Goal: Complete application form: Complete application form

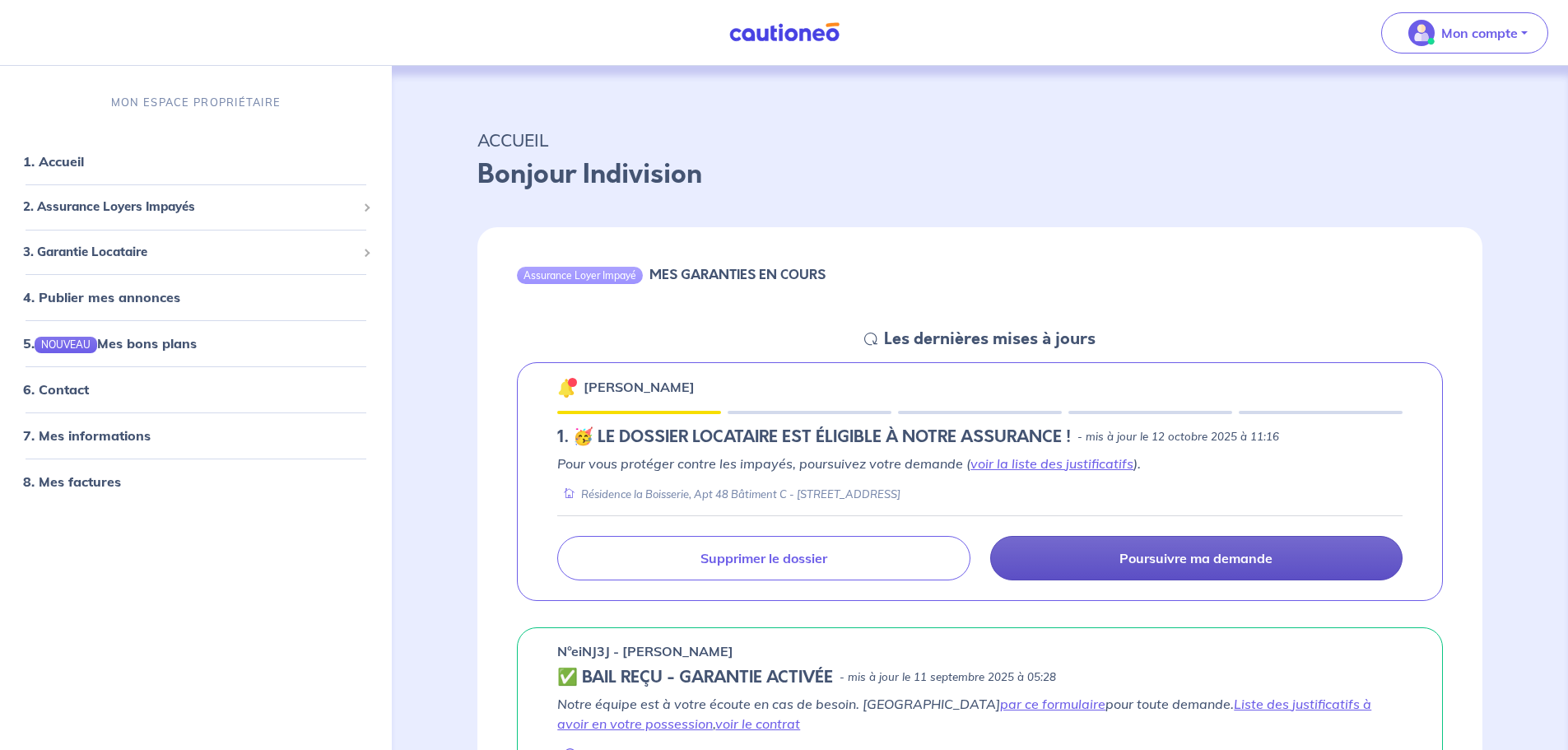
click at [1191, 551] on p "Poursuivre ma demande" at bounding box center [1196, 558] width 154 height 17
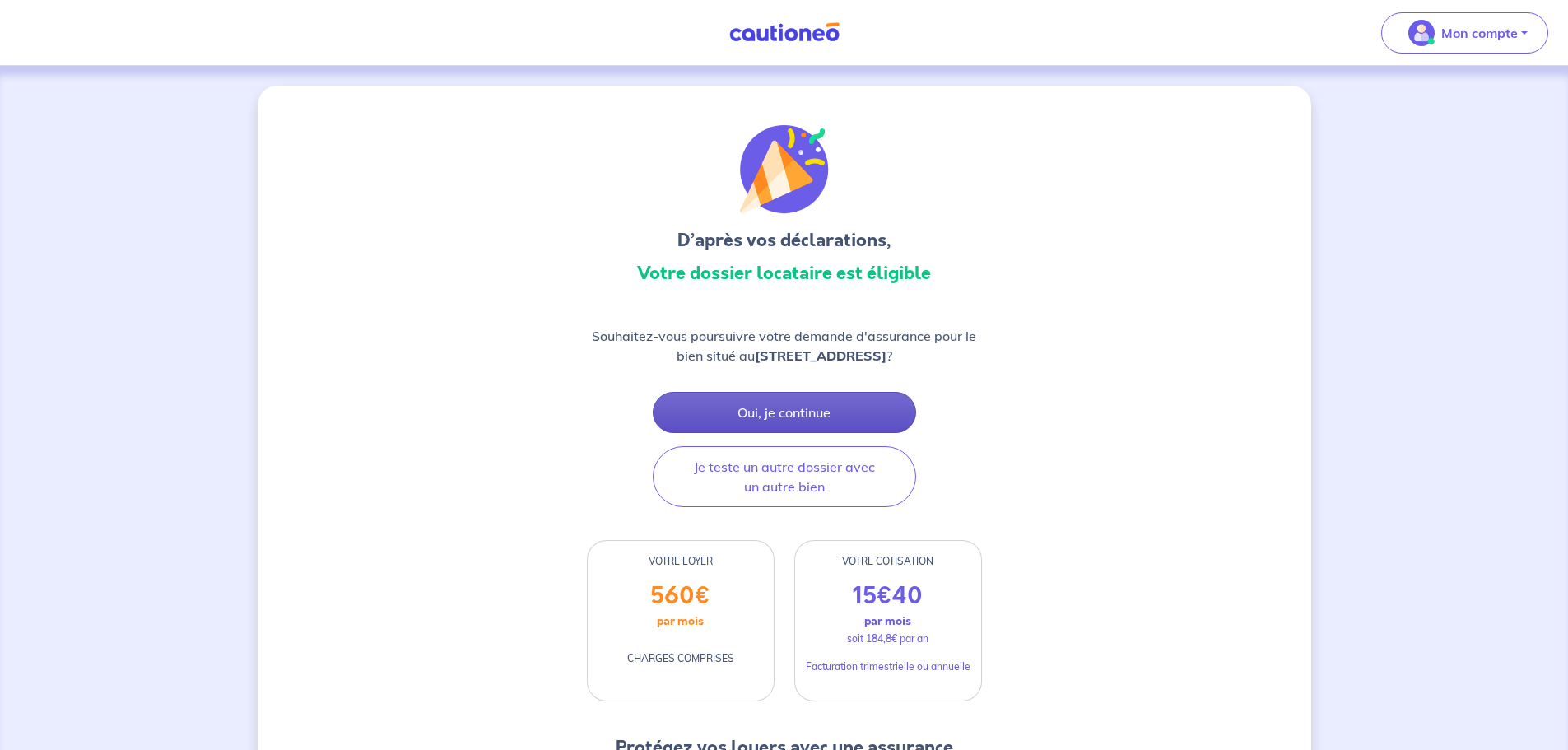
click at [808, 426] on button "Oui, je continue" at bounding box center [784, 412] width 263 height 41
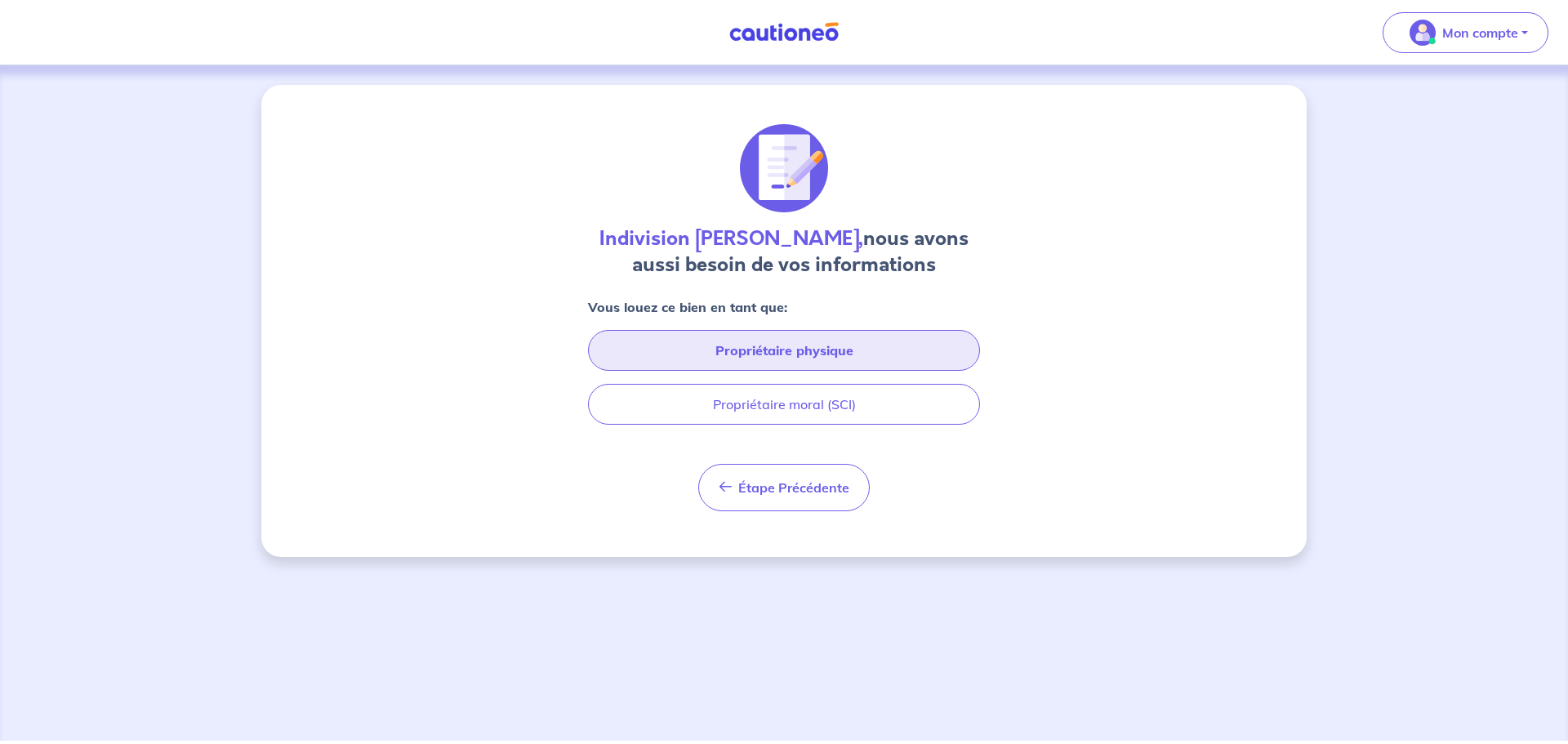
click at [770, 342] on button "Propriétaire physique" at bounding box center [784, 350] width 392 height 41
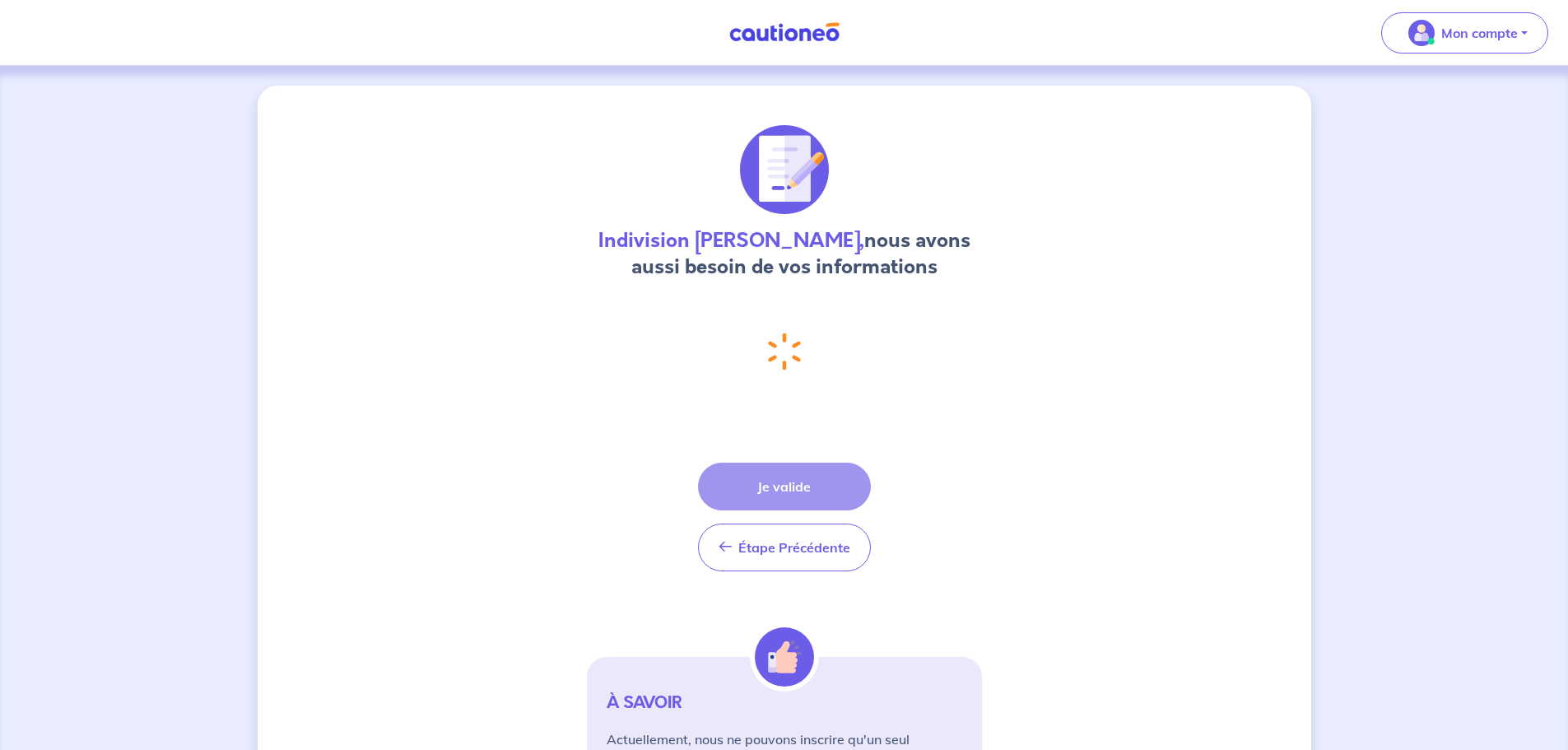
select select "FR"
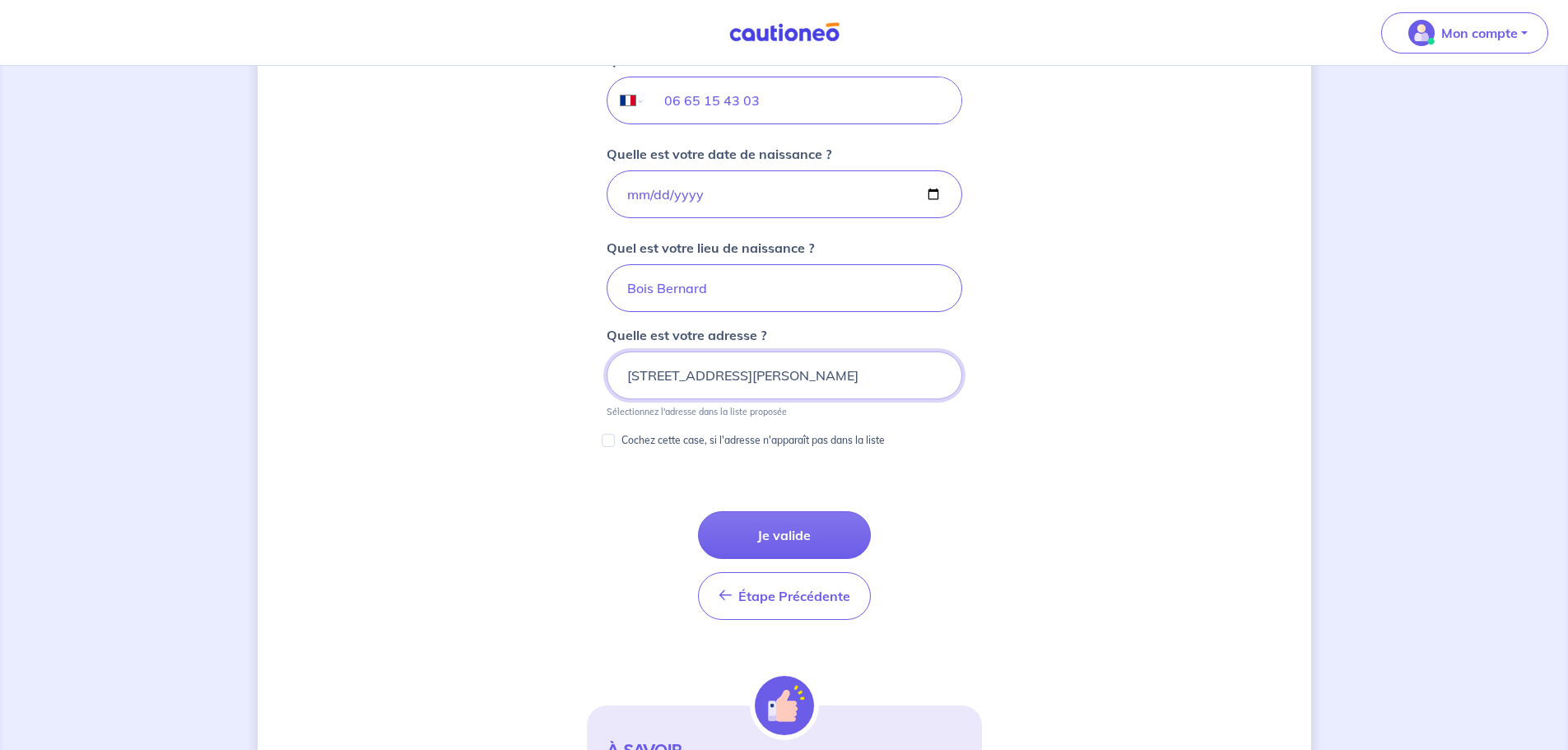
scroll to position [685, 0]
click at [809, 534] on button "Je valide" at bounding box center [784, 535] width 172 height 48
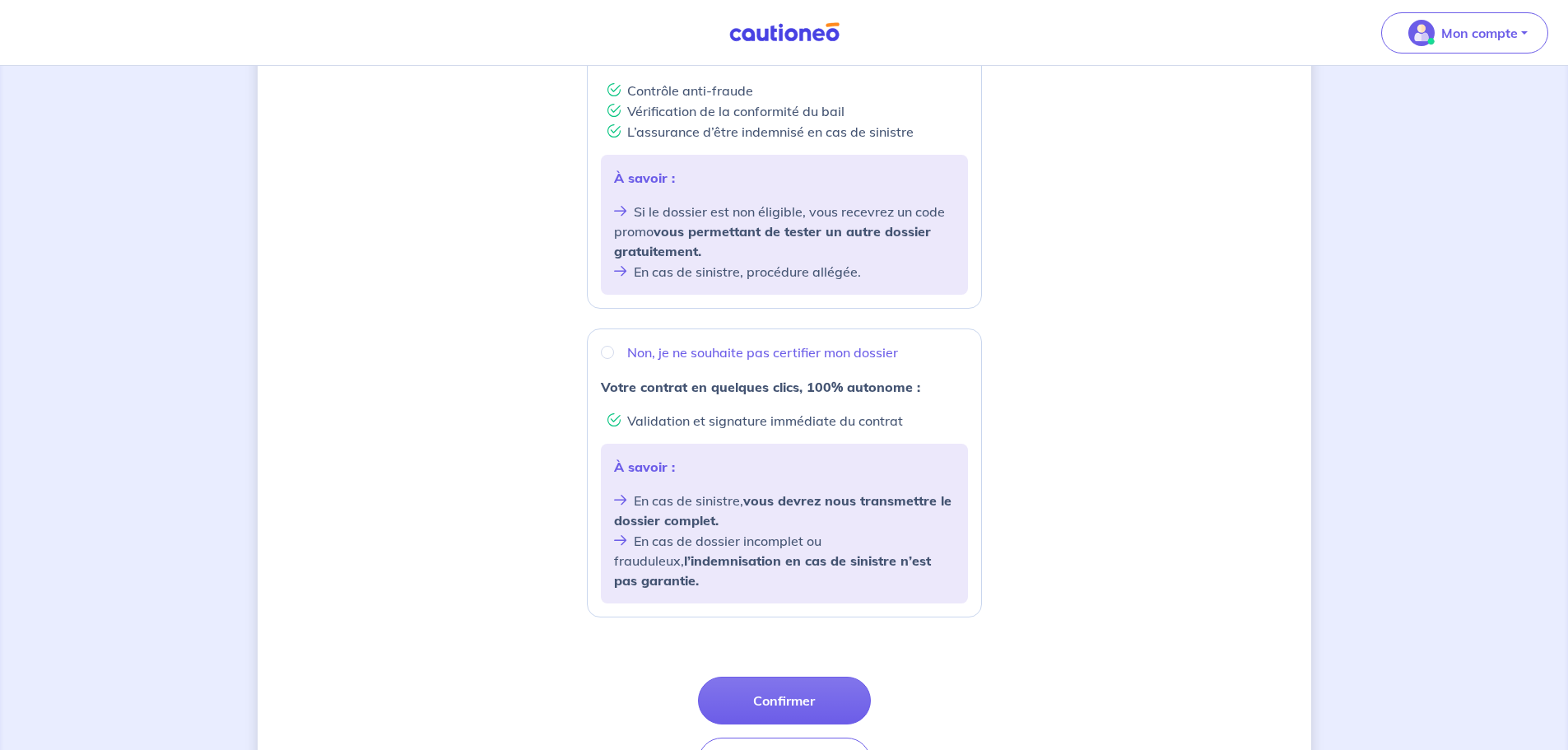
scroll to position [412, 0]
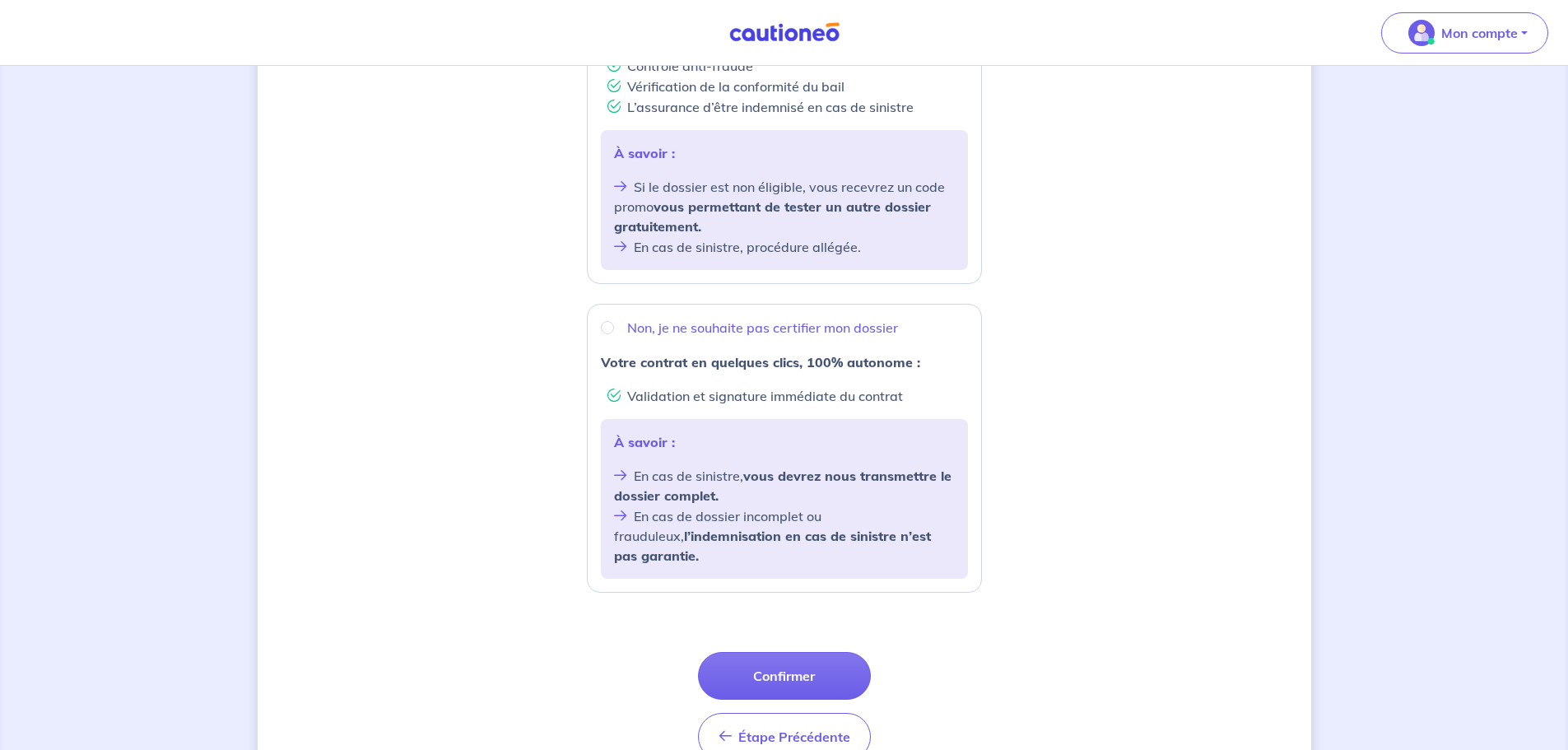
click at [799, 437] on p "À savoir :" at bounding box center [784, 442] width 341 height 20
radio input "true"
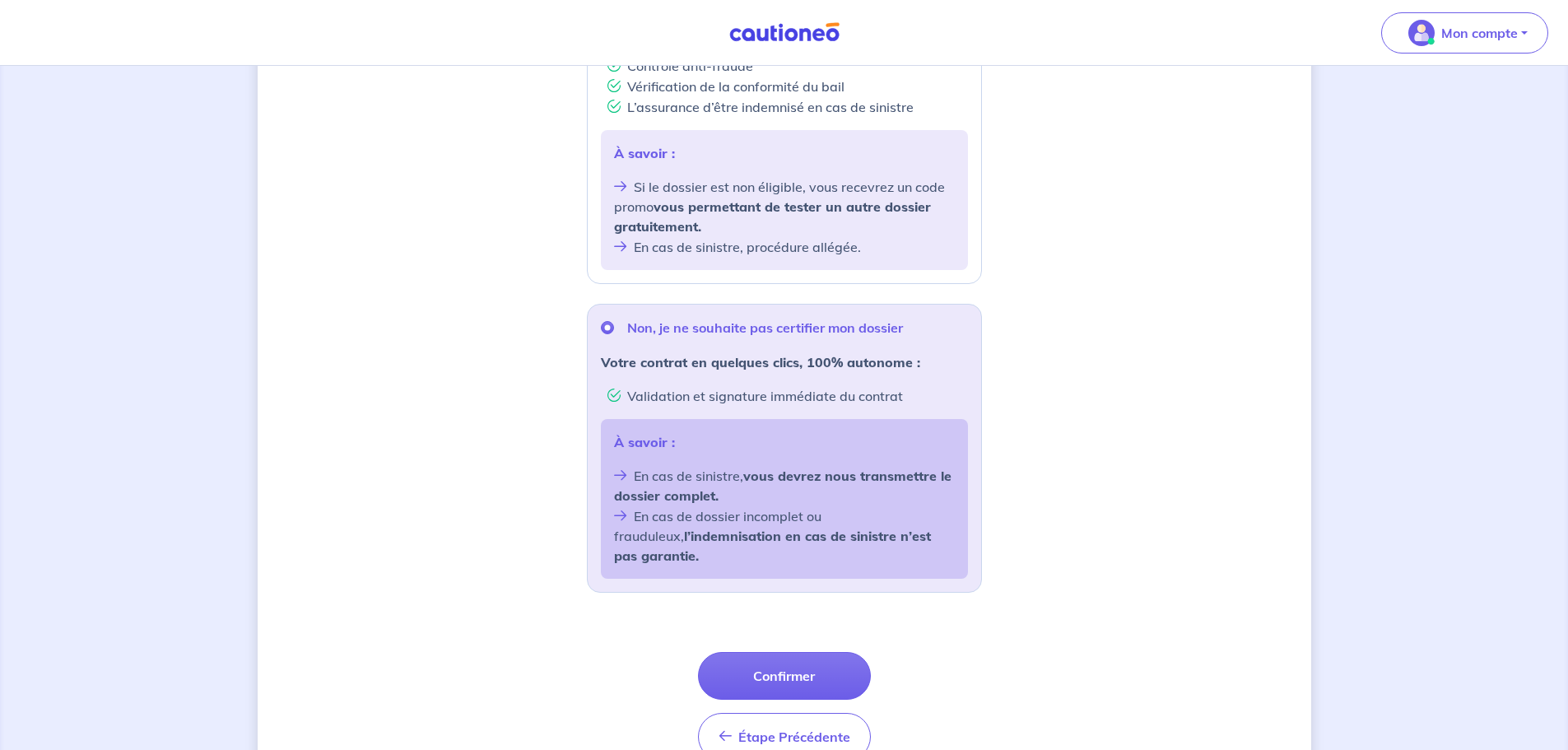
click at [770, 325] on p "Non, je ne souhaite pas certifier mon dossier" at bounding box center [765, 328] width 276 height 20
click at [614, 325] on input "Non, je ne souhaite pas certifier mon dossier" at bounding box center [607, 327] width 13 height 13
click at [765, 653] on button "Confirmer" at bounding box center [784, 676] width 172 height 48
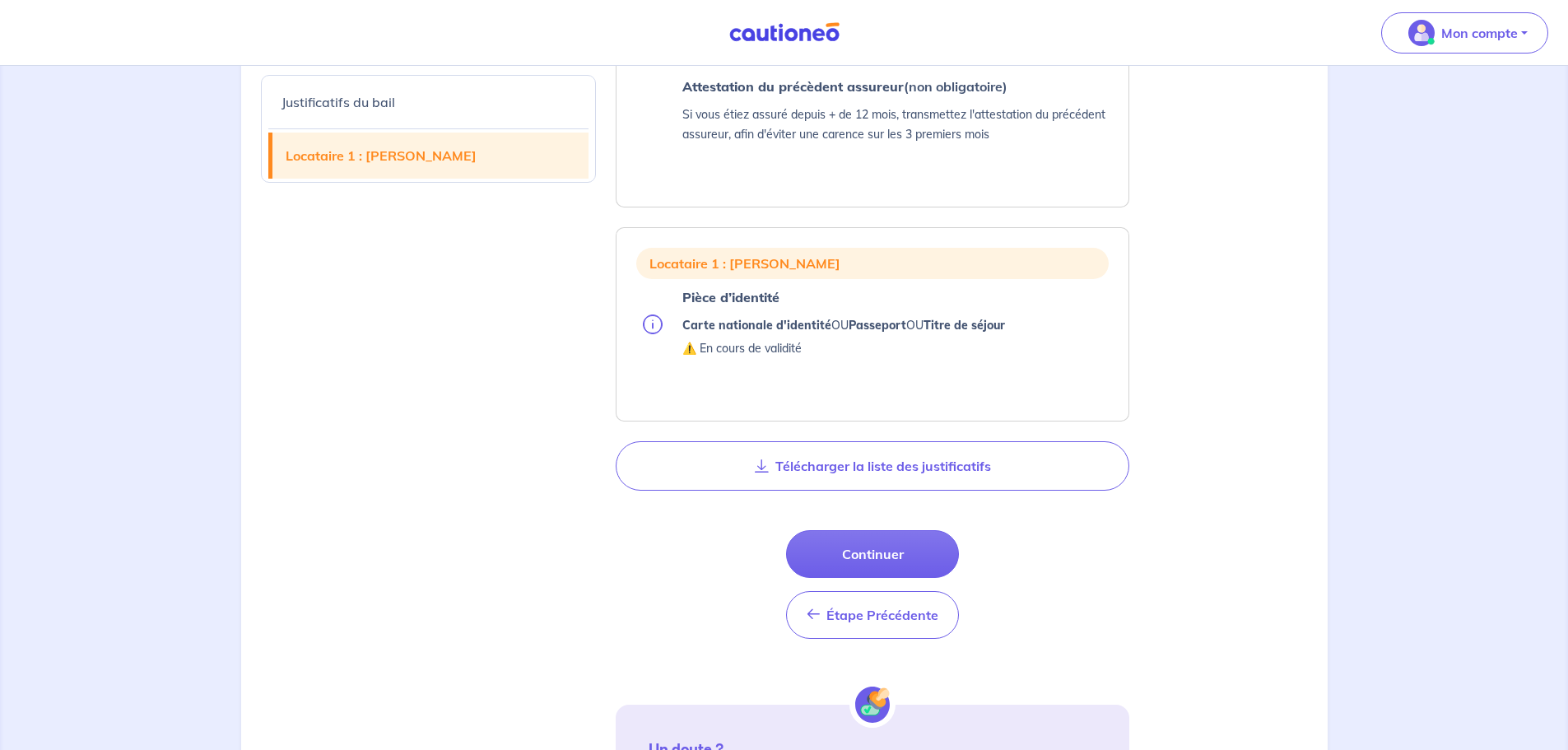
scroll to position [988, 0]
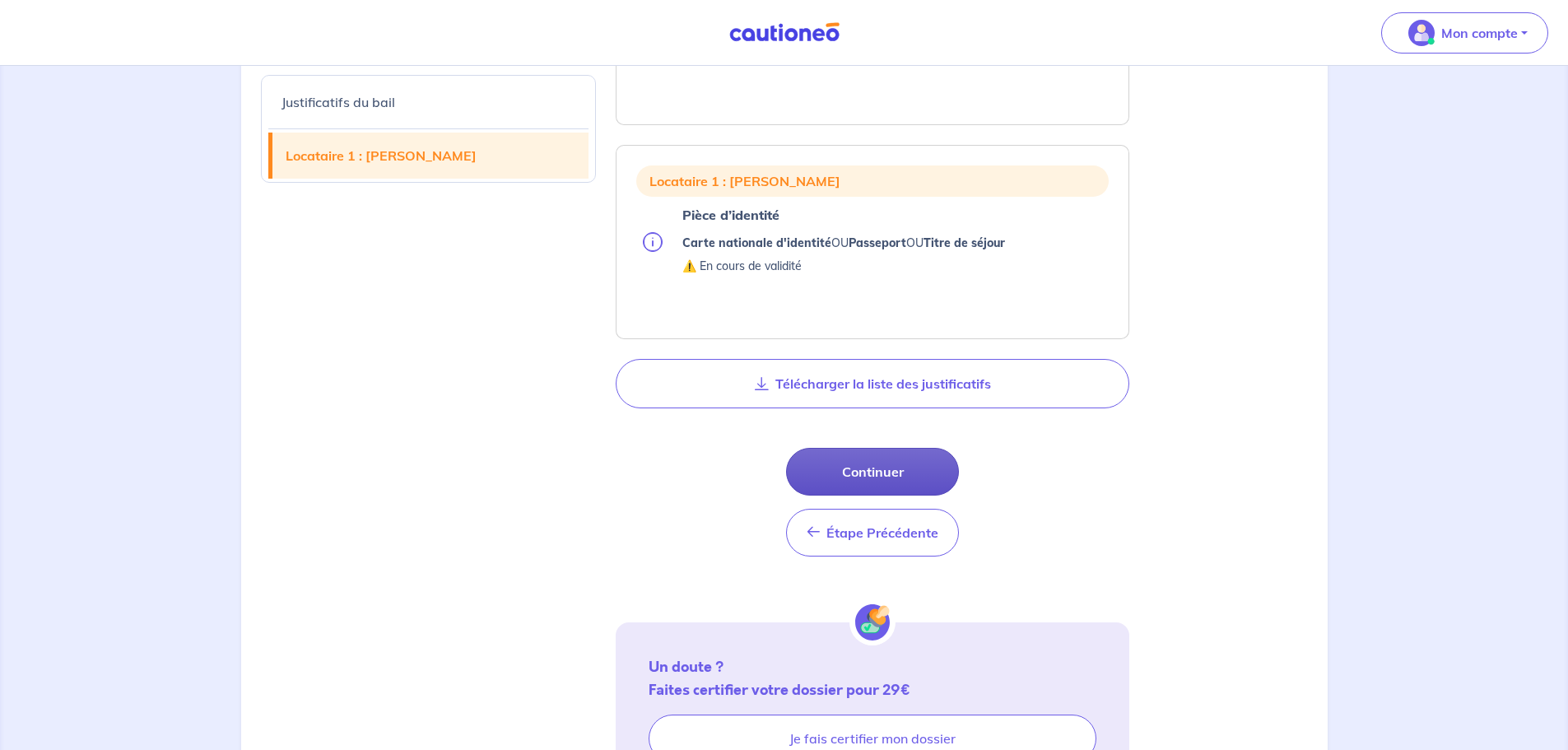
click at [859, 472] on button "Continuer" at bounding box center [871, 472] width 172 height 48
select select "FR"
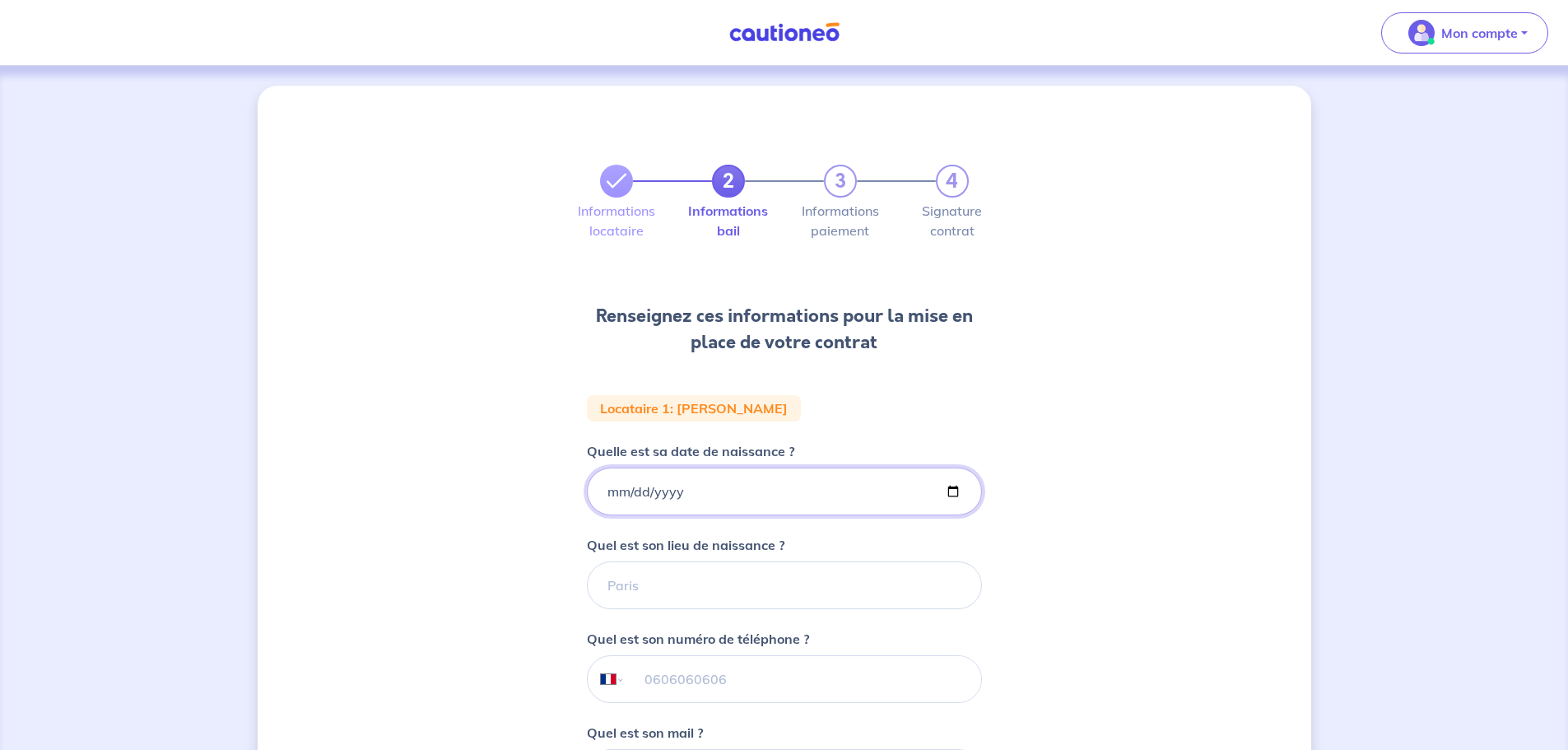
click at [604, 485] on input "Quelle est sa date de naissance ?" at bounding box center [784, 492] width 395 height 48
type input "[DATE]"
click at [680, 586] on input "Quel est son lieu de naissance ?" at bounding box center [784, 585] width 395 height 48
type input "[GEOGRAPHIC_DATA]"
click at [654, 677] on input "tel" at bounding box center [802, 679] width 356 height 46
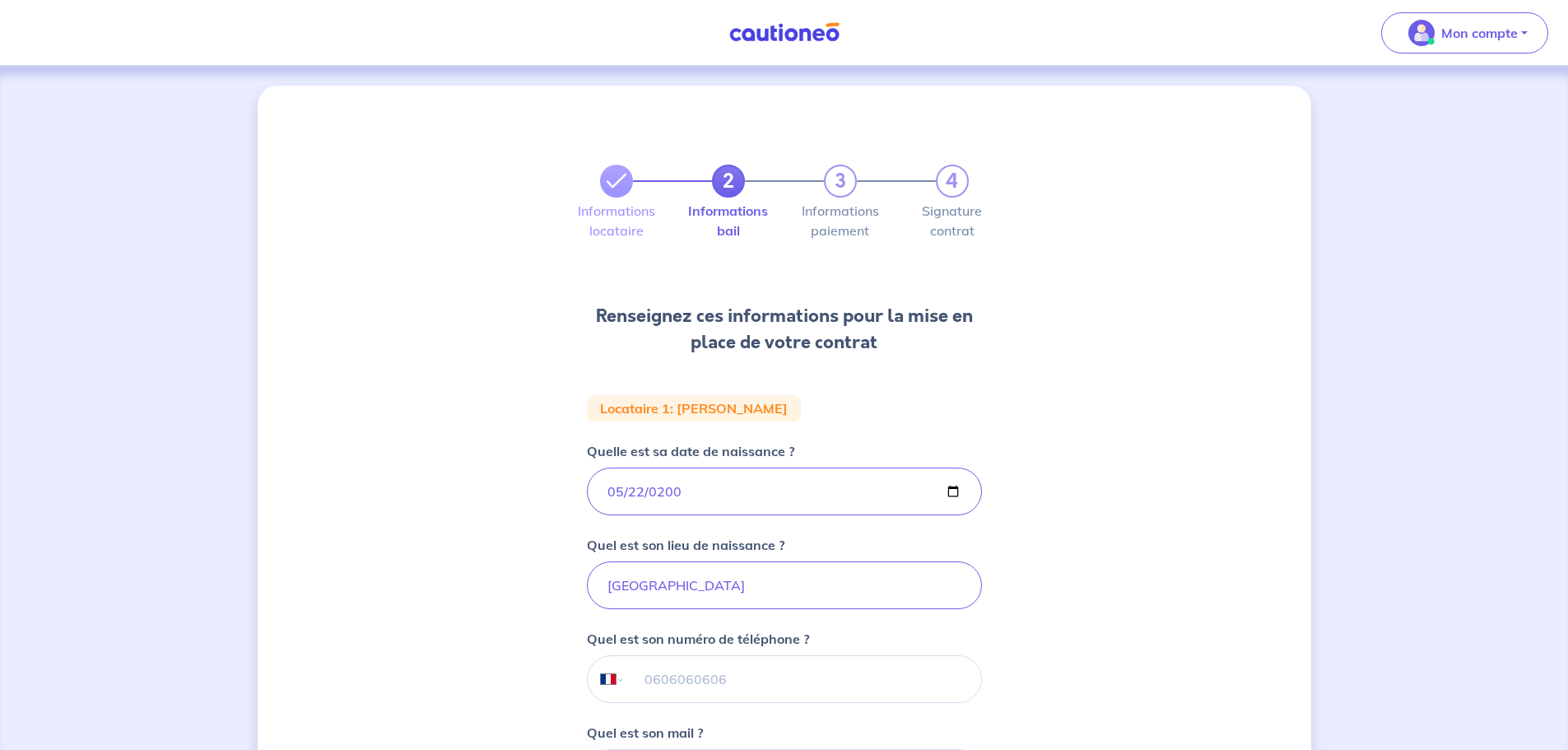
click at [649, 687] on input "tel" at bounding box center [802, 679] width 356 height 46
type input "06 62 50 14 89"
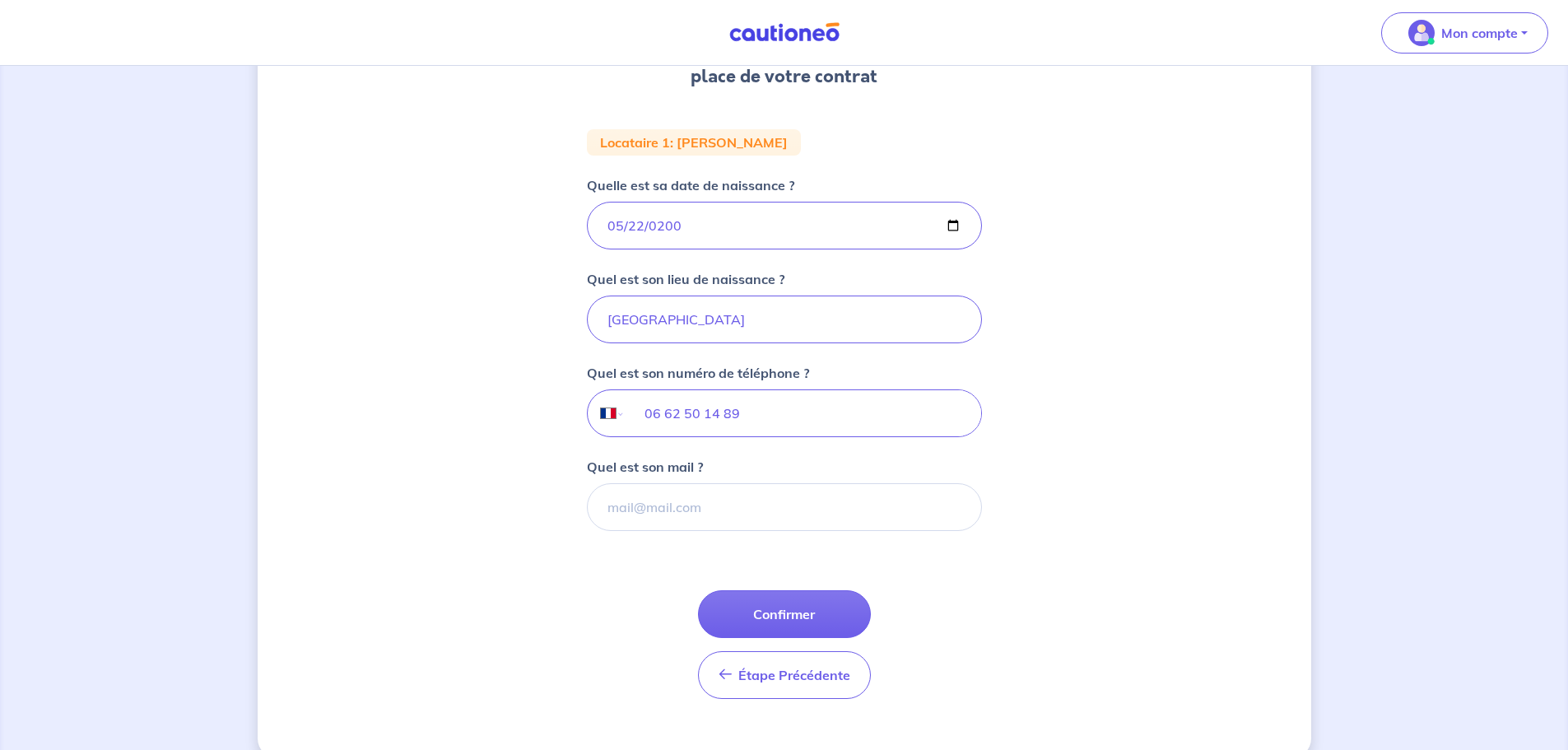
scroll to position [294, 0]
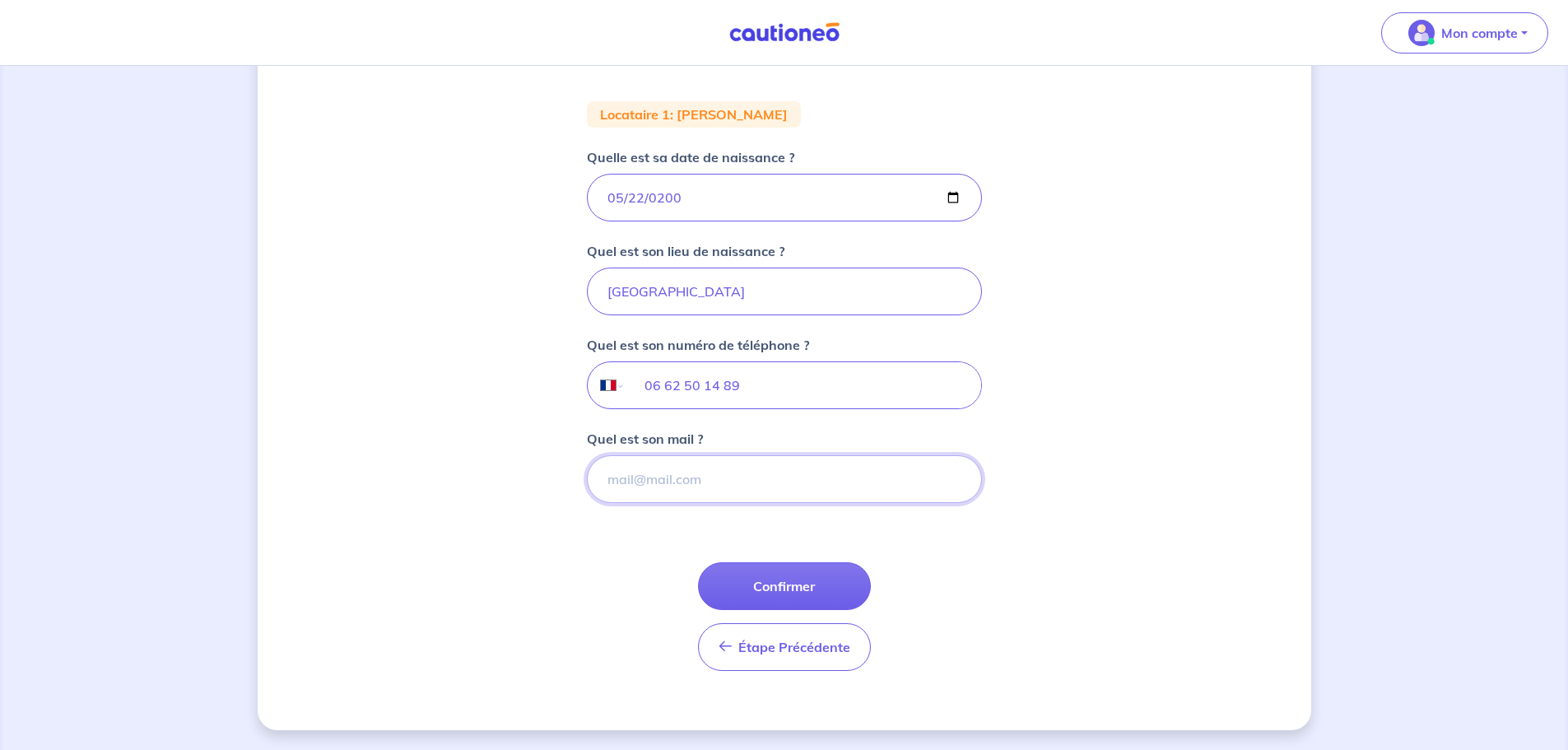
click at [720, 489] on input "Quel est son mail ?" at bounding box center [784, 480] width 395 height 48
paste input "[PERSON_NAME][EMAIL_ADDRESS][DOMAIN_NAME]"
type input "[PERSON_NAME][EMAIL_ADDRESS][DOMAIN_NAME]"
click at [772, 583] on button "Confirmer" at bounding box center [784, 586] width 172 height 48
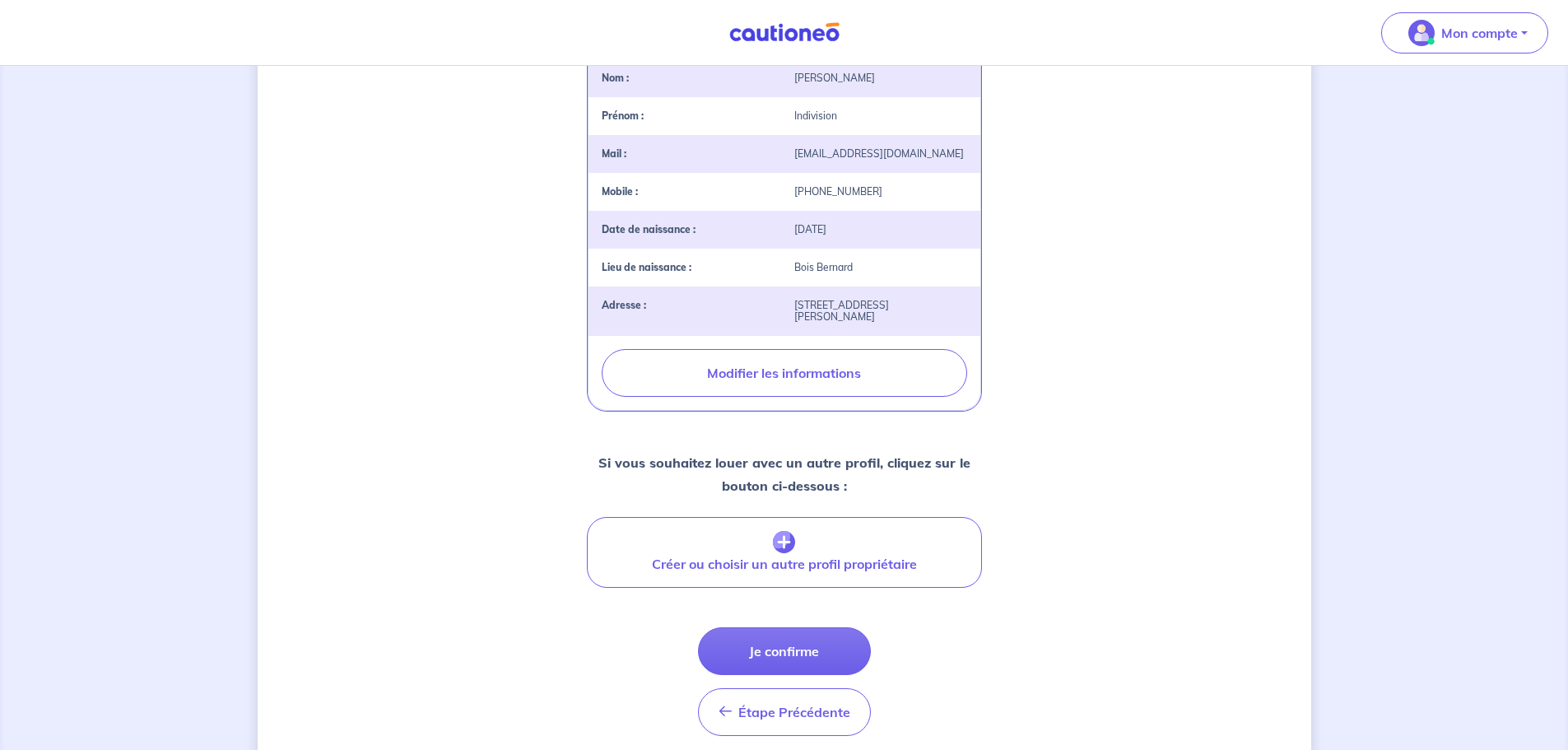
scroll to position [487, 0]
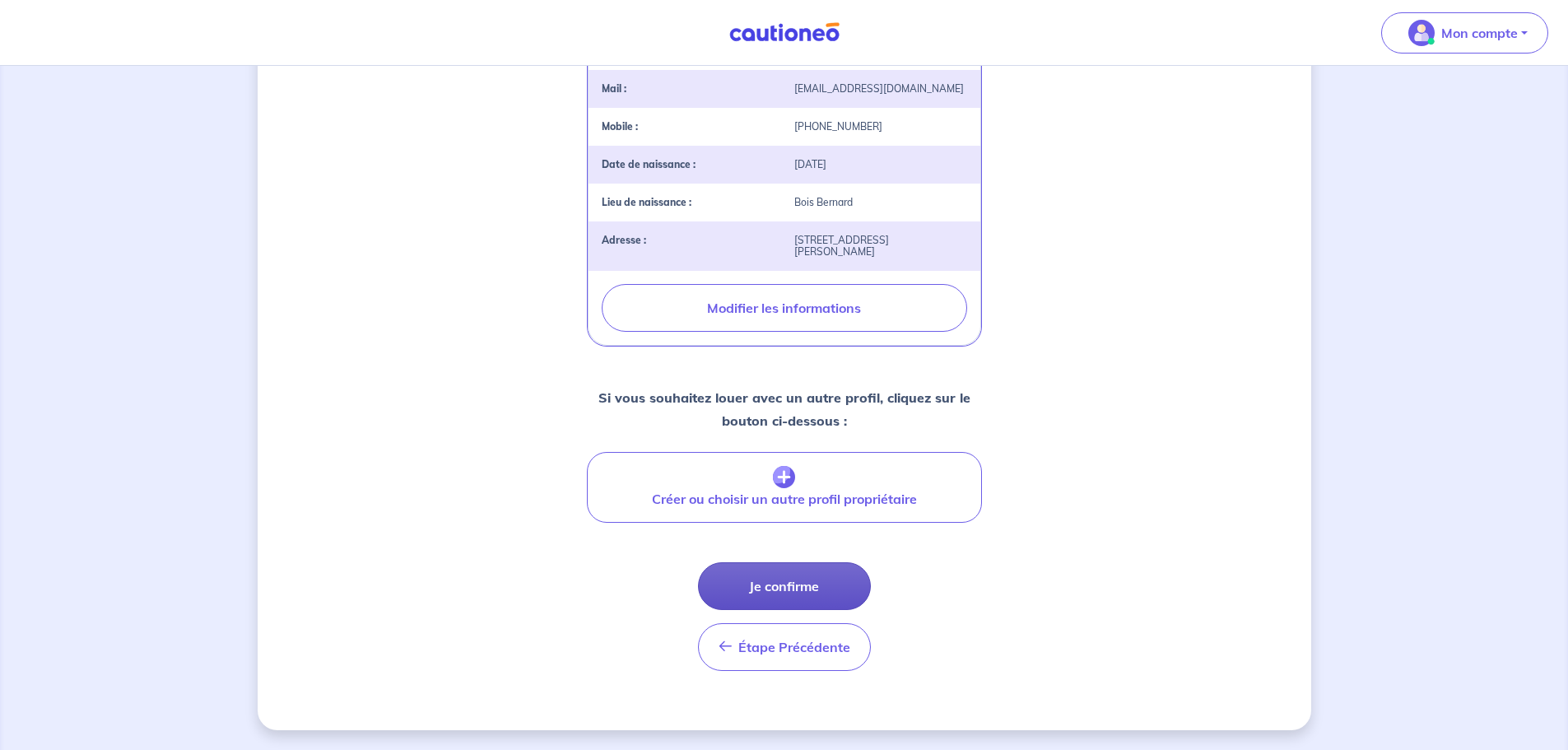
click at [776, 591] on button "Je confirme" at bounding box center [784, 586] width 172 height 48
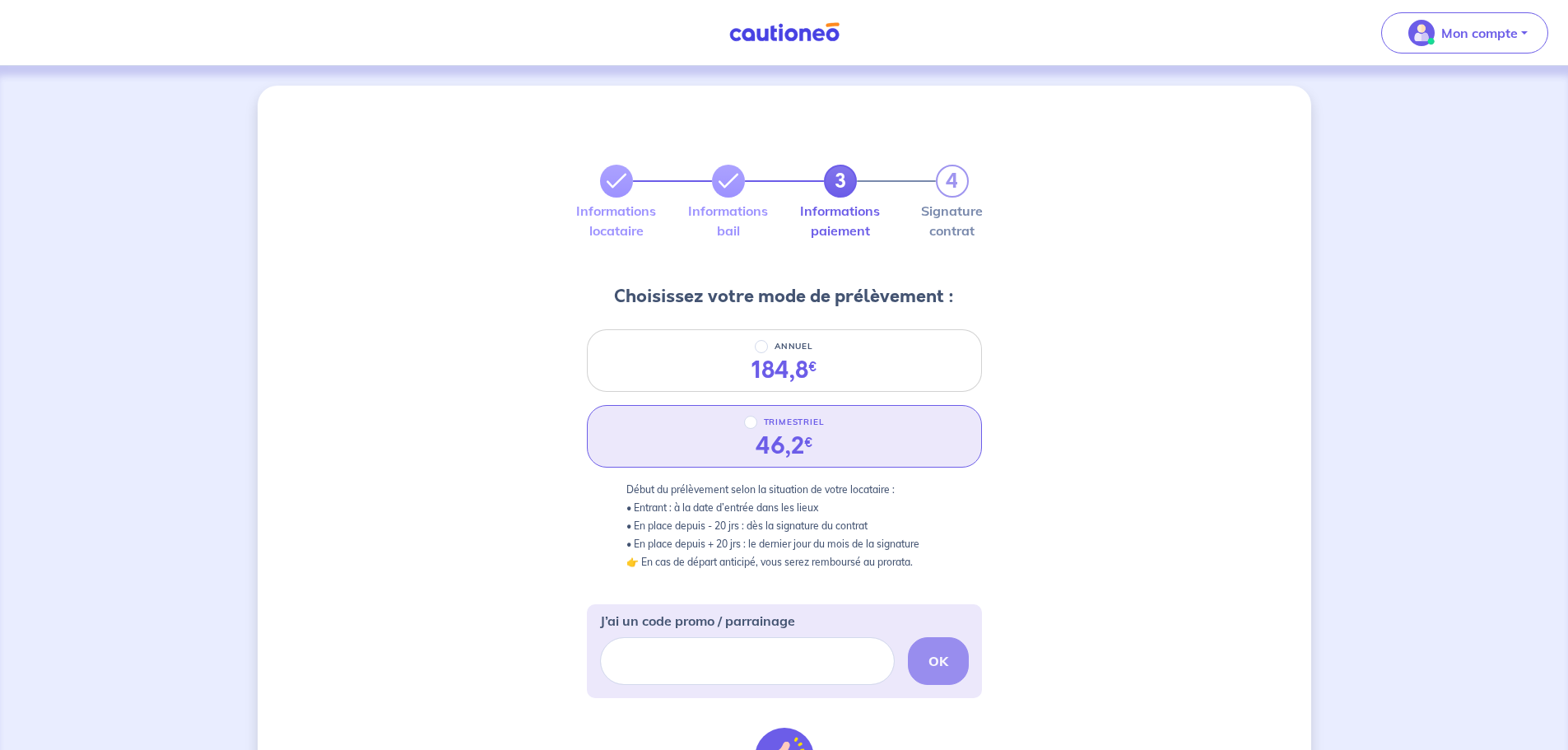
click at [785, 451] on div "46,2 €" at bounding box center [784, 446] width 58 height 28
radio input "true"
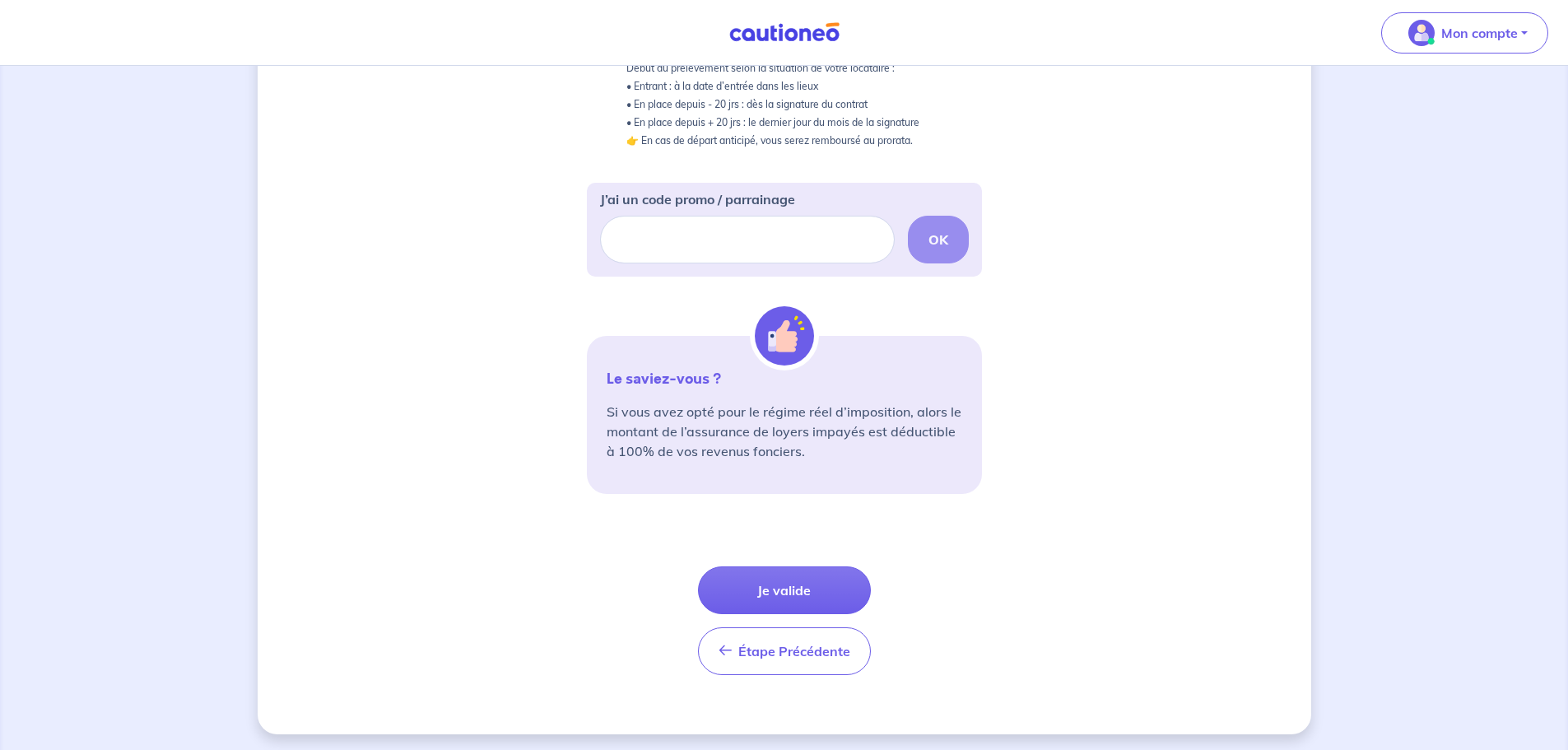
scroll to position [426, 0]
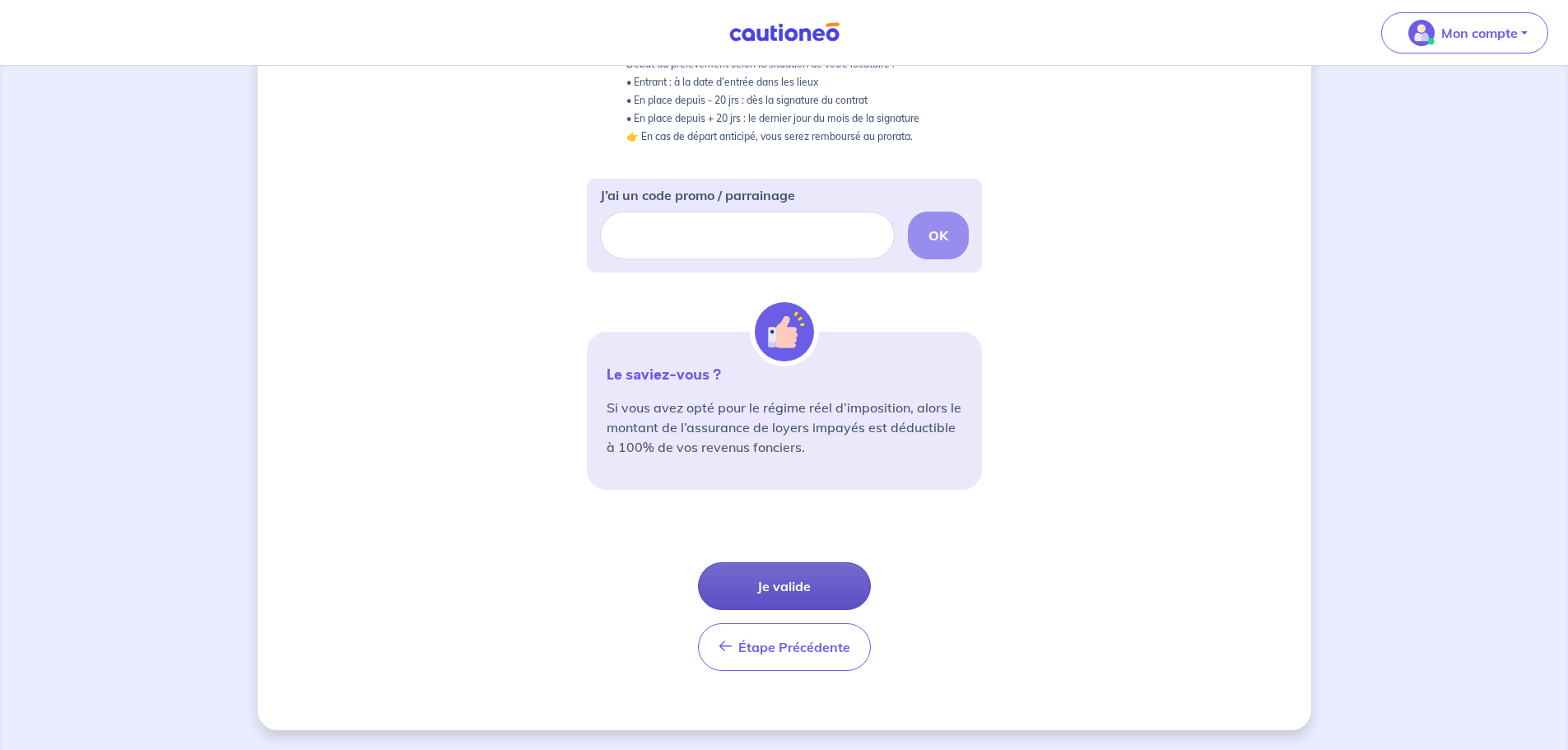
click at [798, 591] on button "Je valide" at bounding box center [784, 586] width 172 height 48
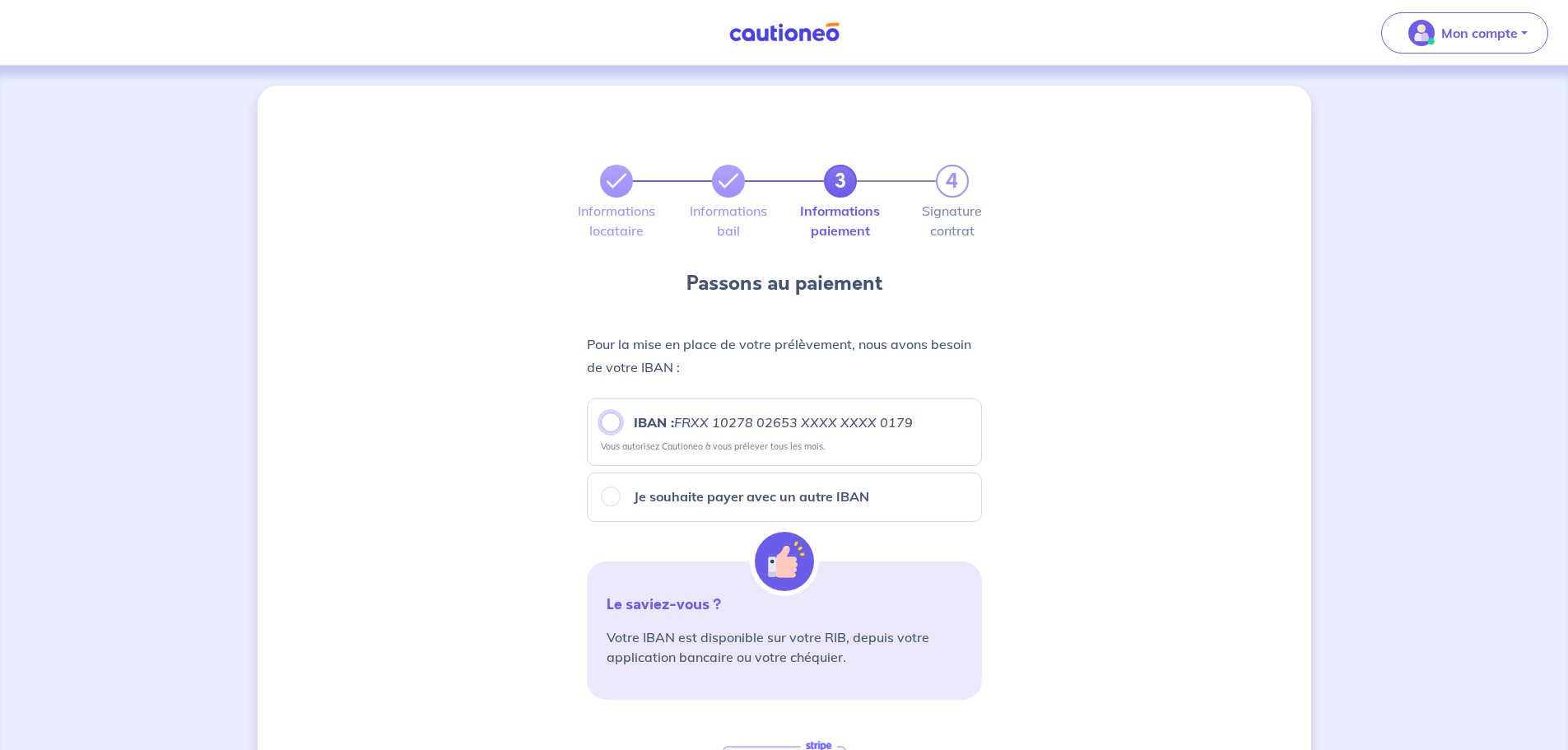
click at [612, 427] on input "IBAN : FRXX [FINANCIAL_ID] XXXX XXXX 0179" at bounding box center [611, 423] width 20 height 20
radio input "true"
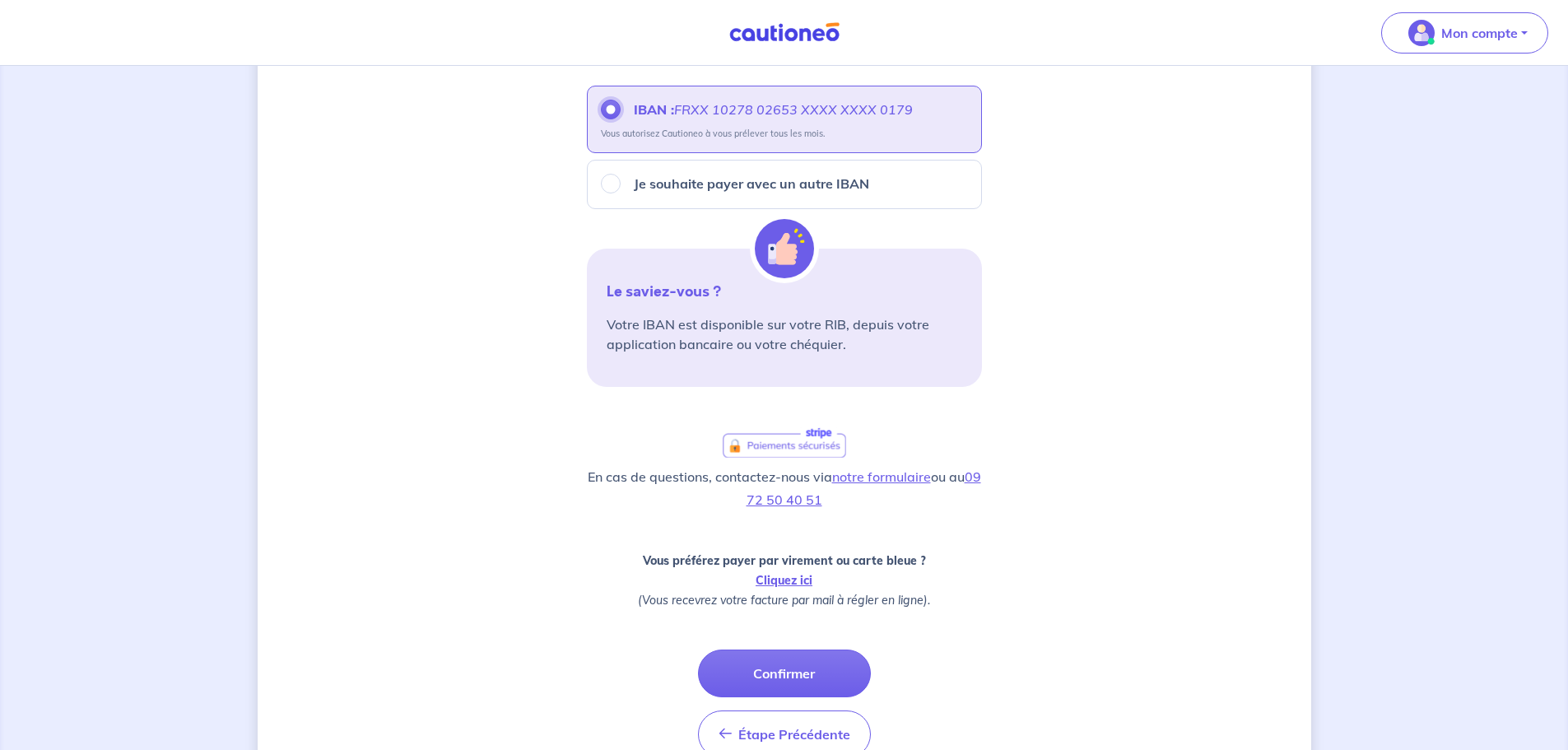
scroll to position [400, 0]
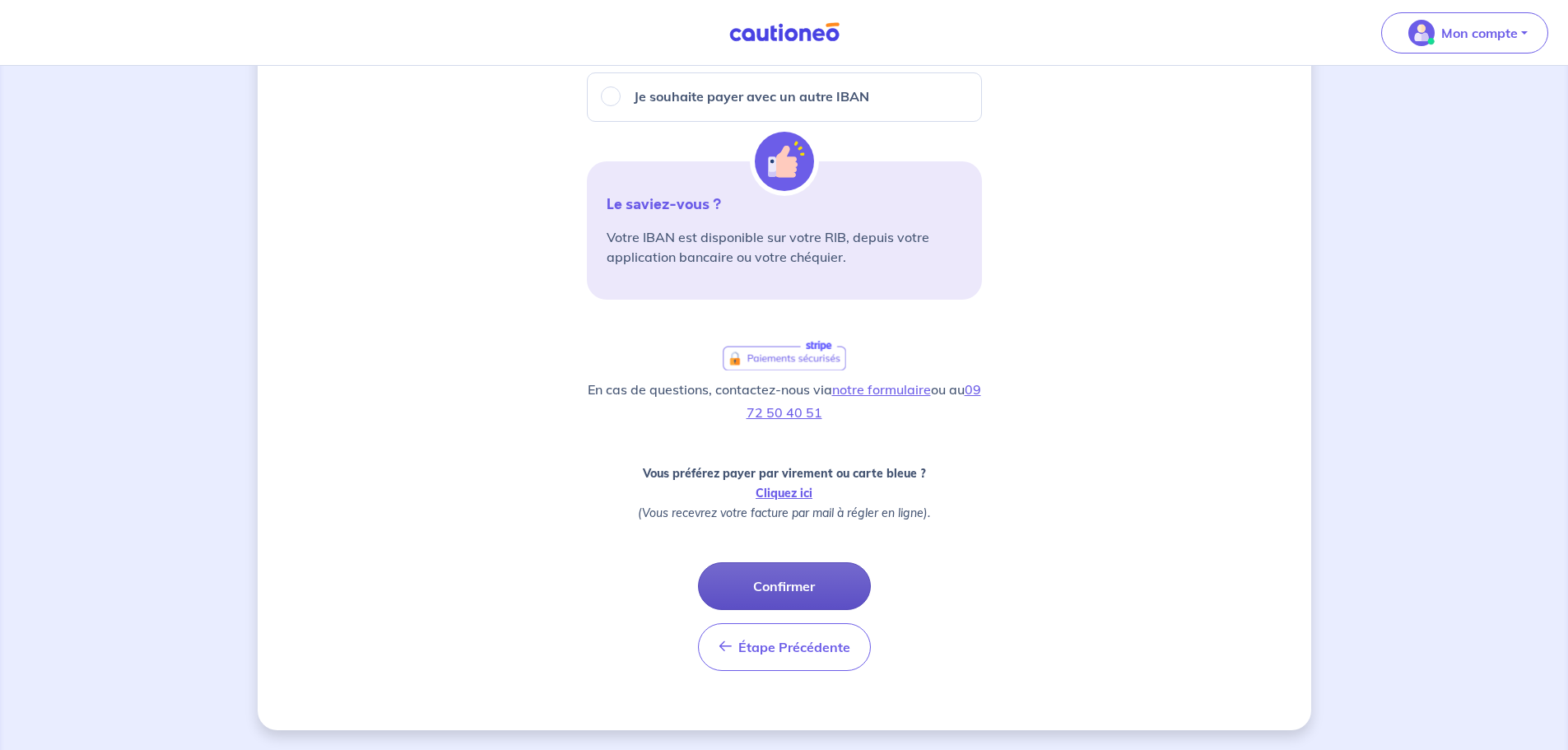
click at [818, 583] on button "Confirmer" at bounding box center [784, 586] width 172 height 48
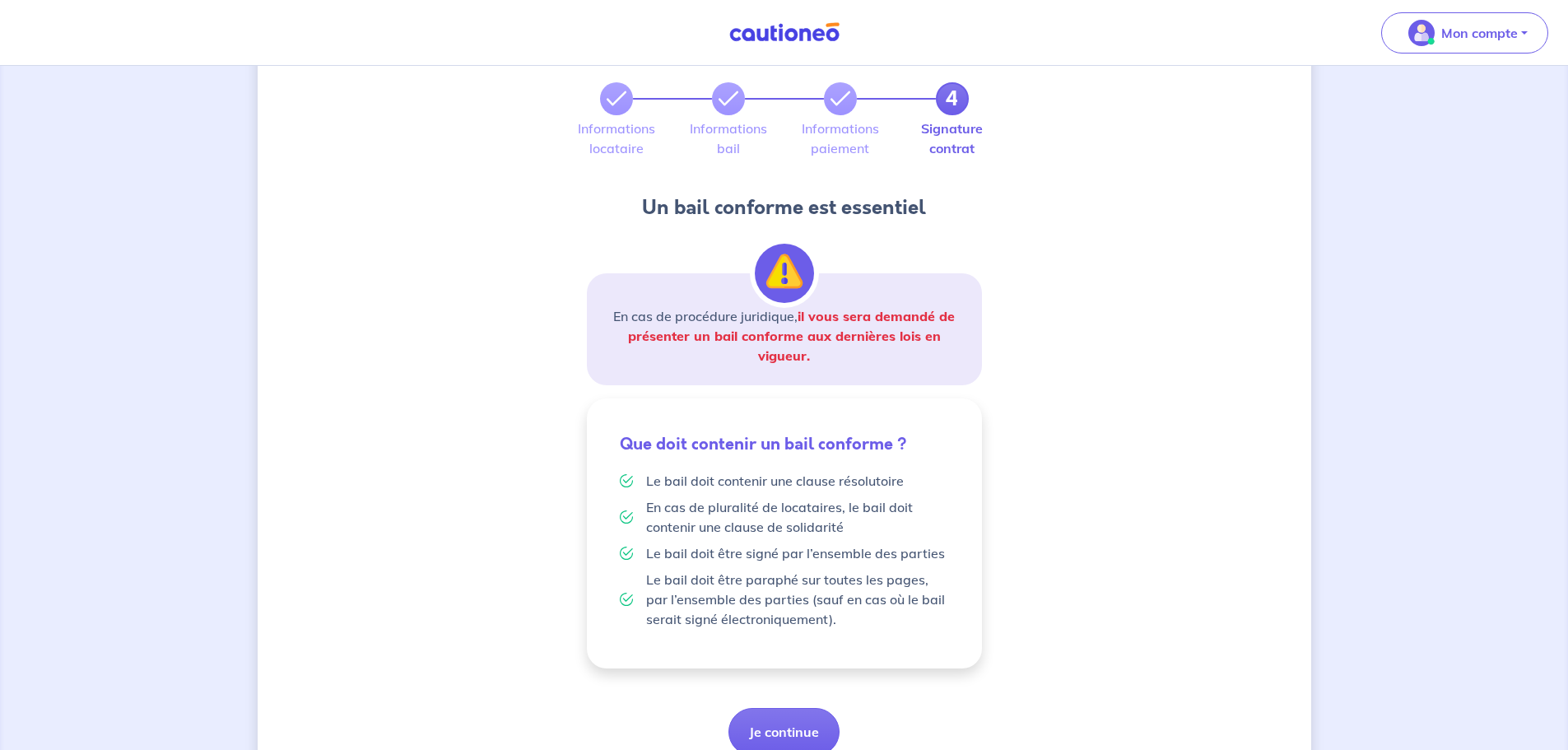
scroll to position [154, 0]
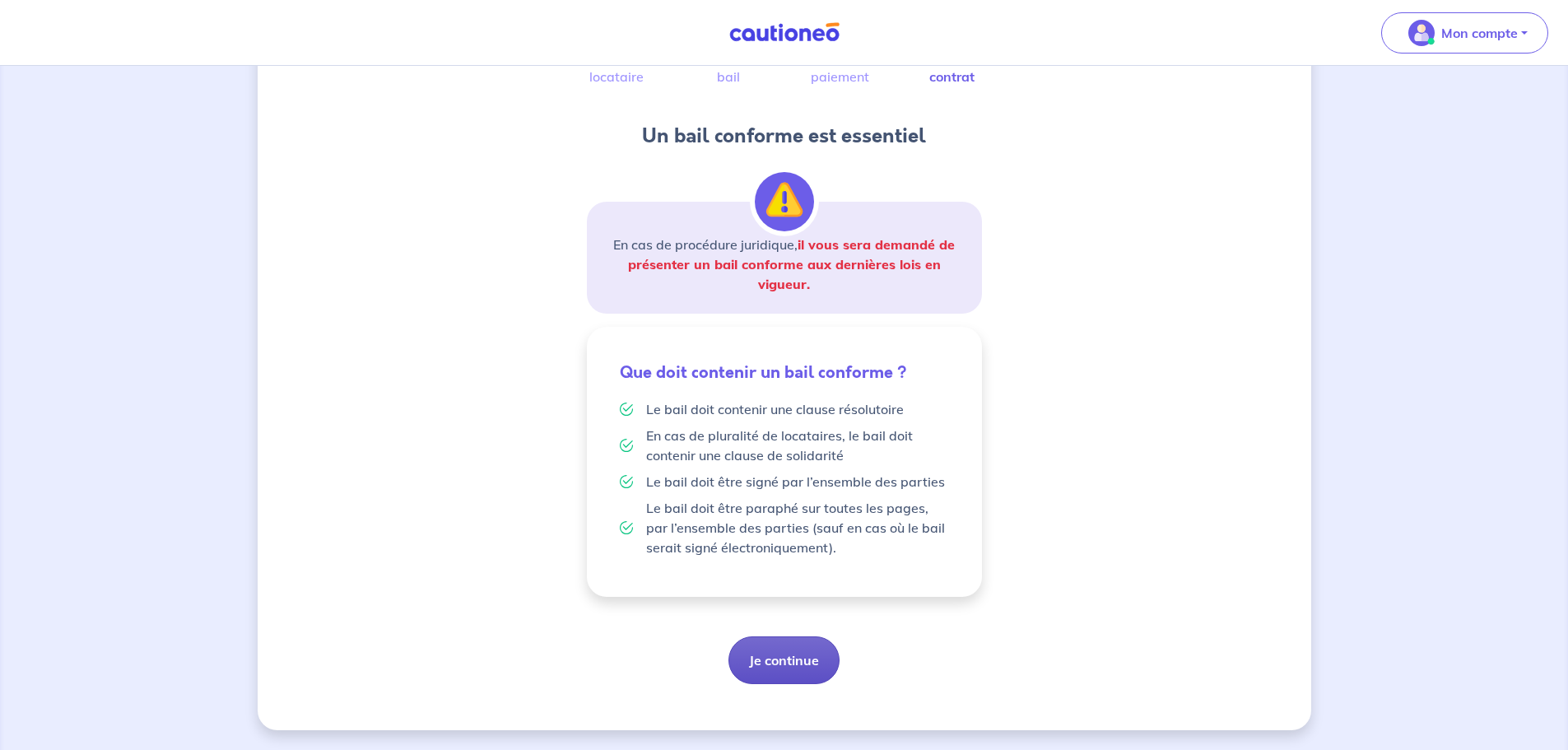
click at [784, 658] on button "Je continue" at bounding box center [784, 660] width 111 height 48
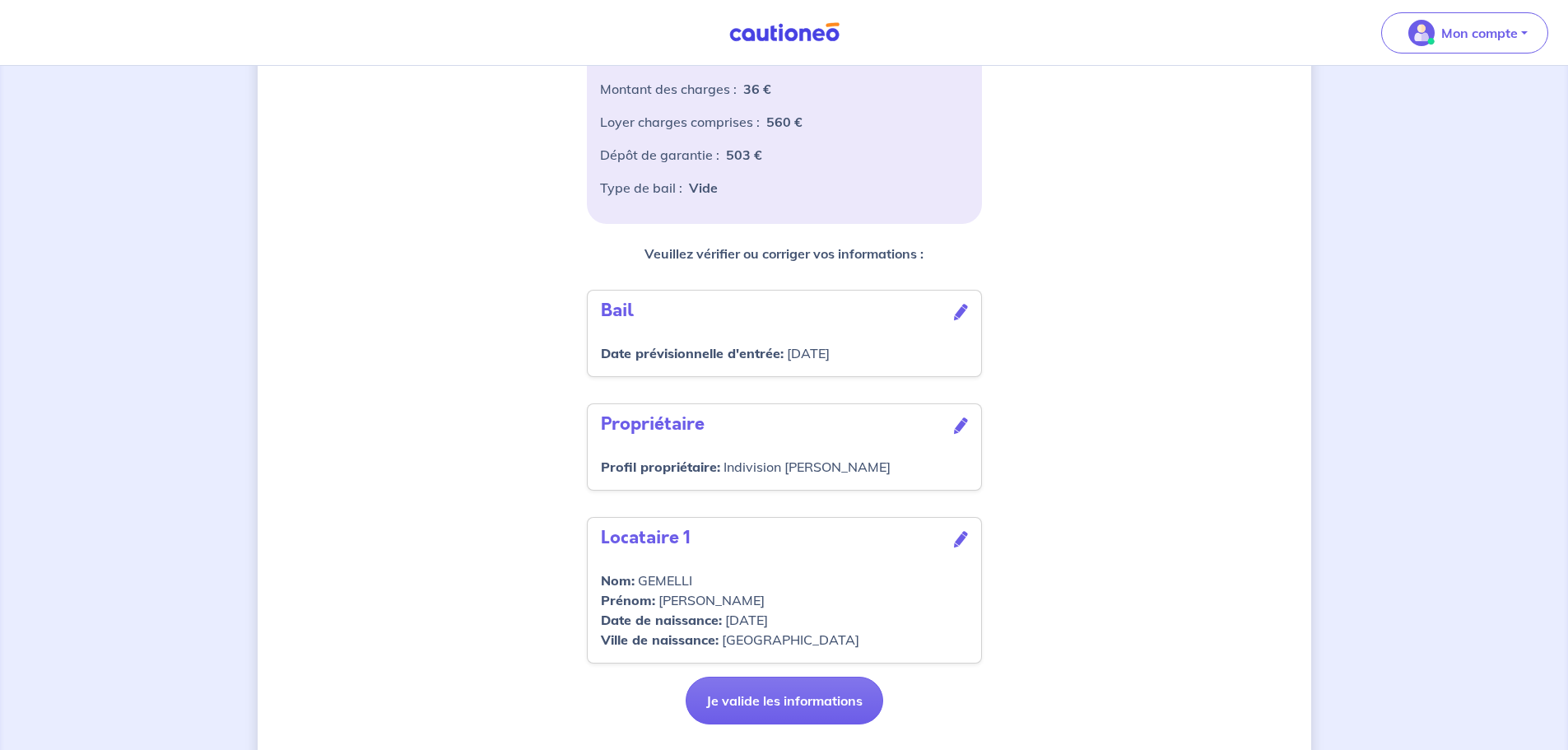
scroll to position [389, 0]
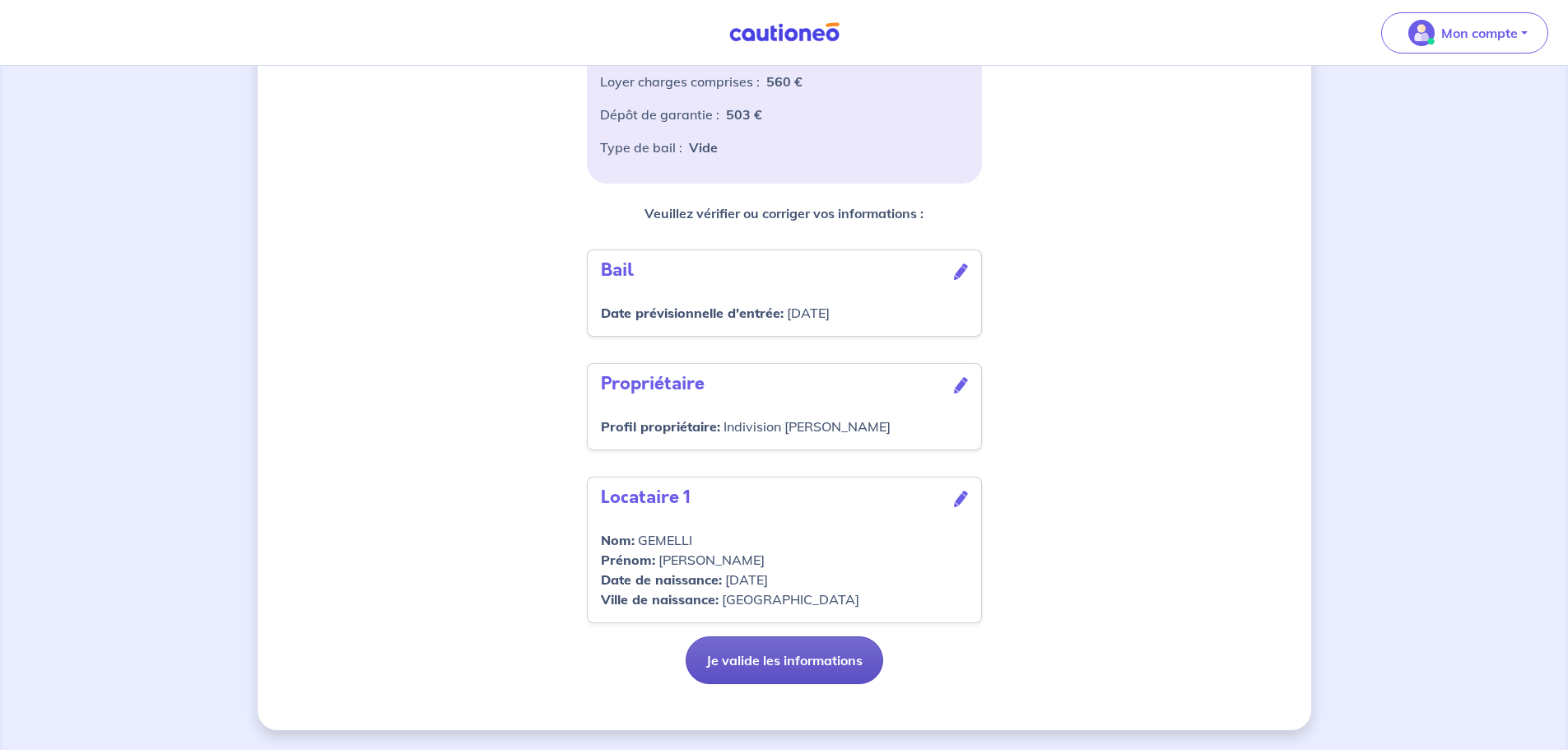
click at [832, 662] on button "Je valide les informations" at bounding box center [784, 660] width 197 height 48
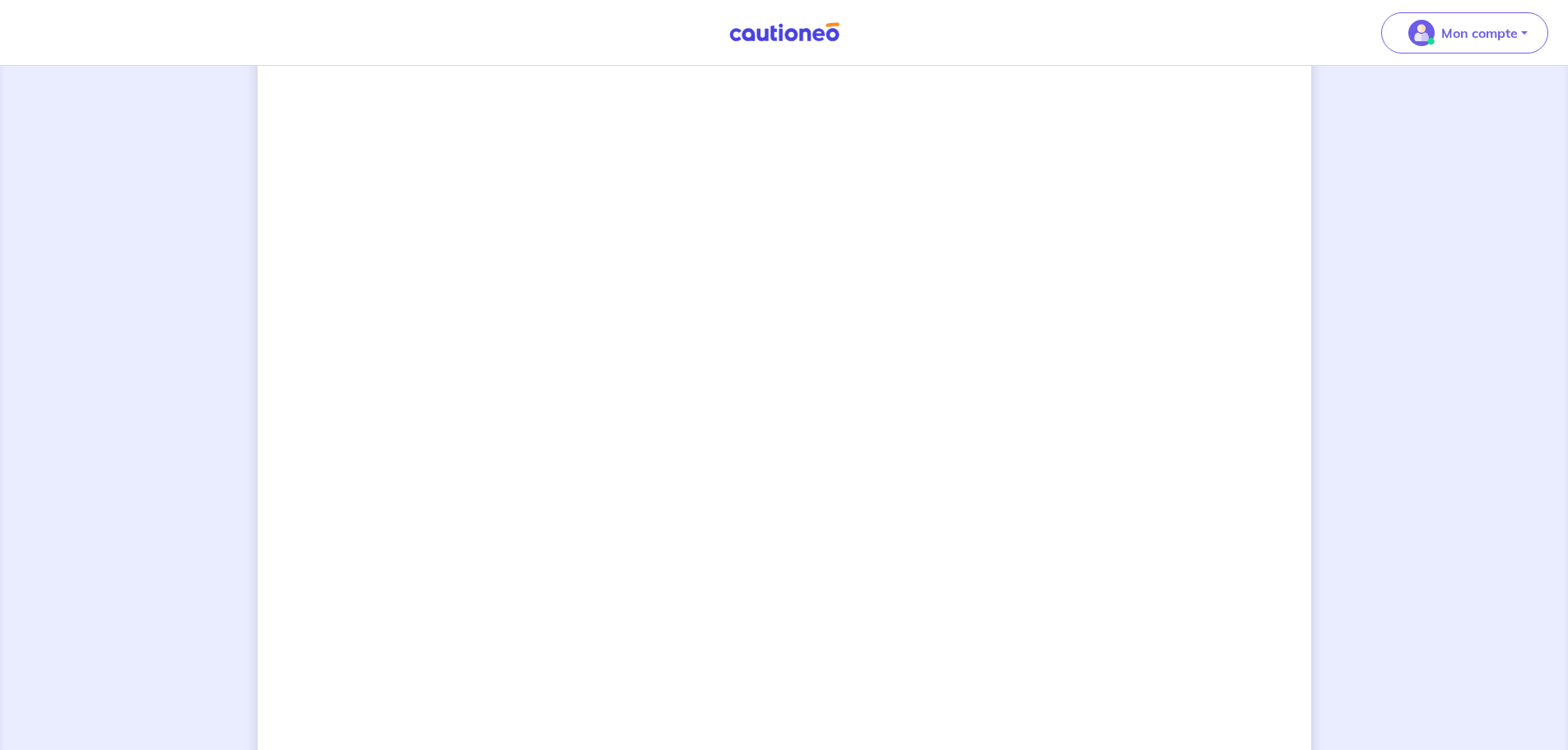
scroll to position [1235, 0]
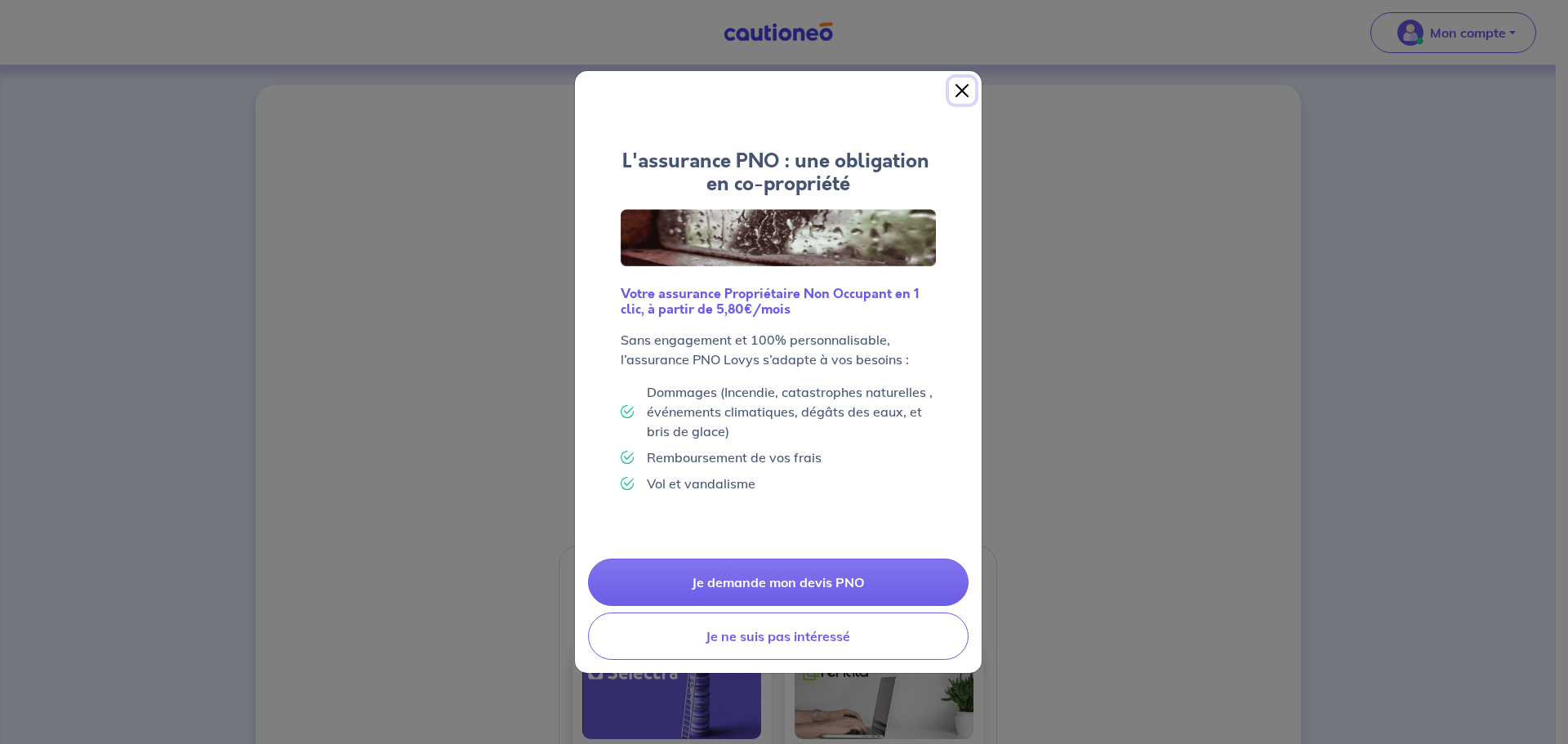
click at [971, 94] on button "Close" at bounding box center [962, 90] width 26 height 26
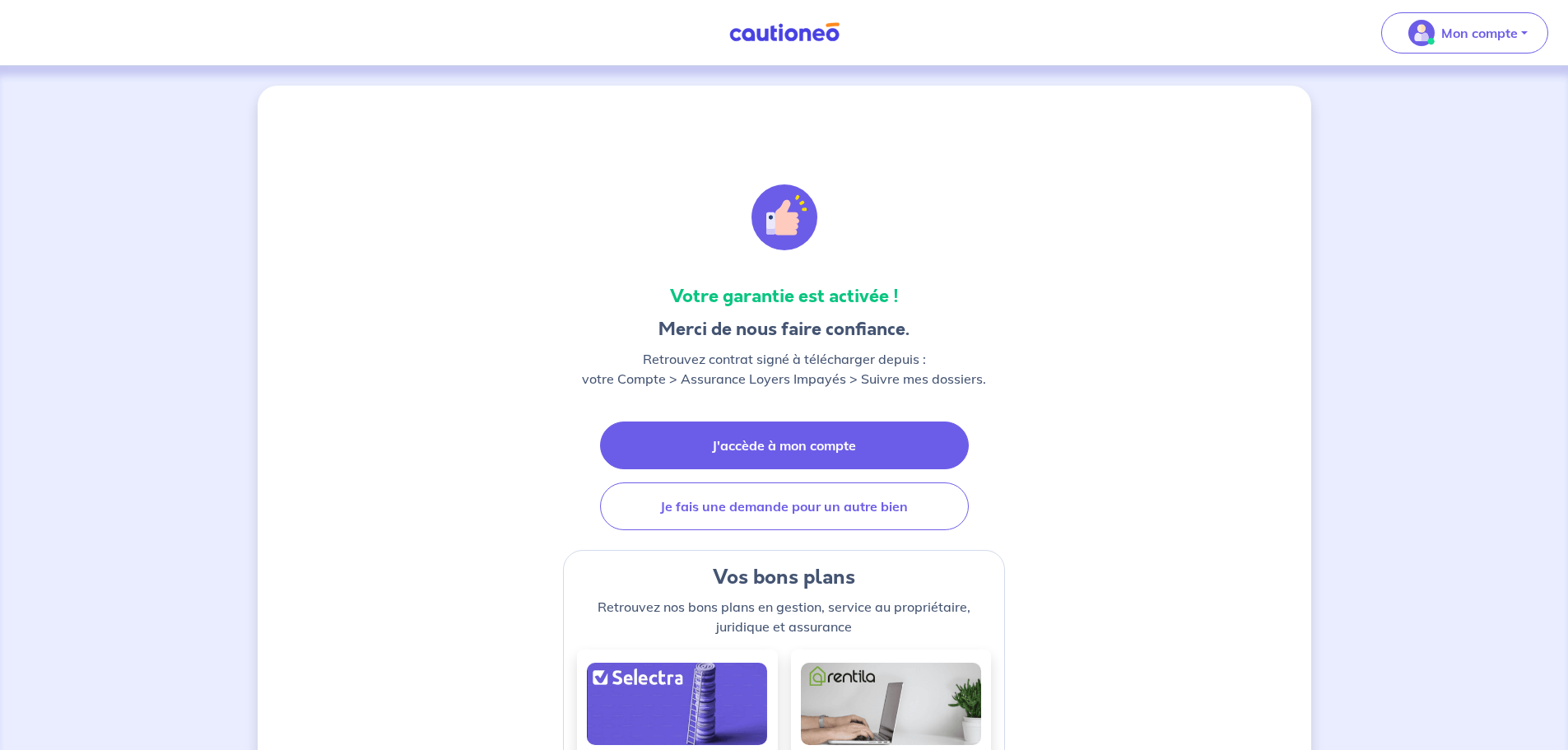
click at [801, 447] on link "J'accède à mon compte" at bounding box center [784, 446] width 369 height 48
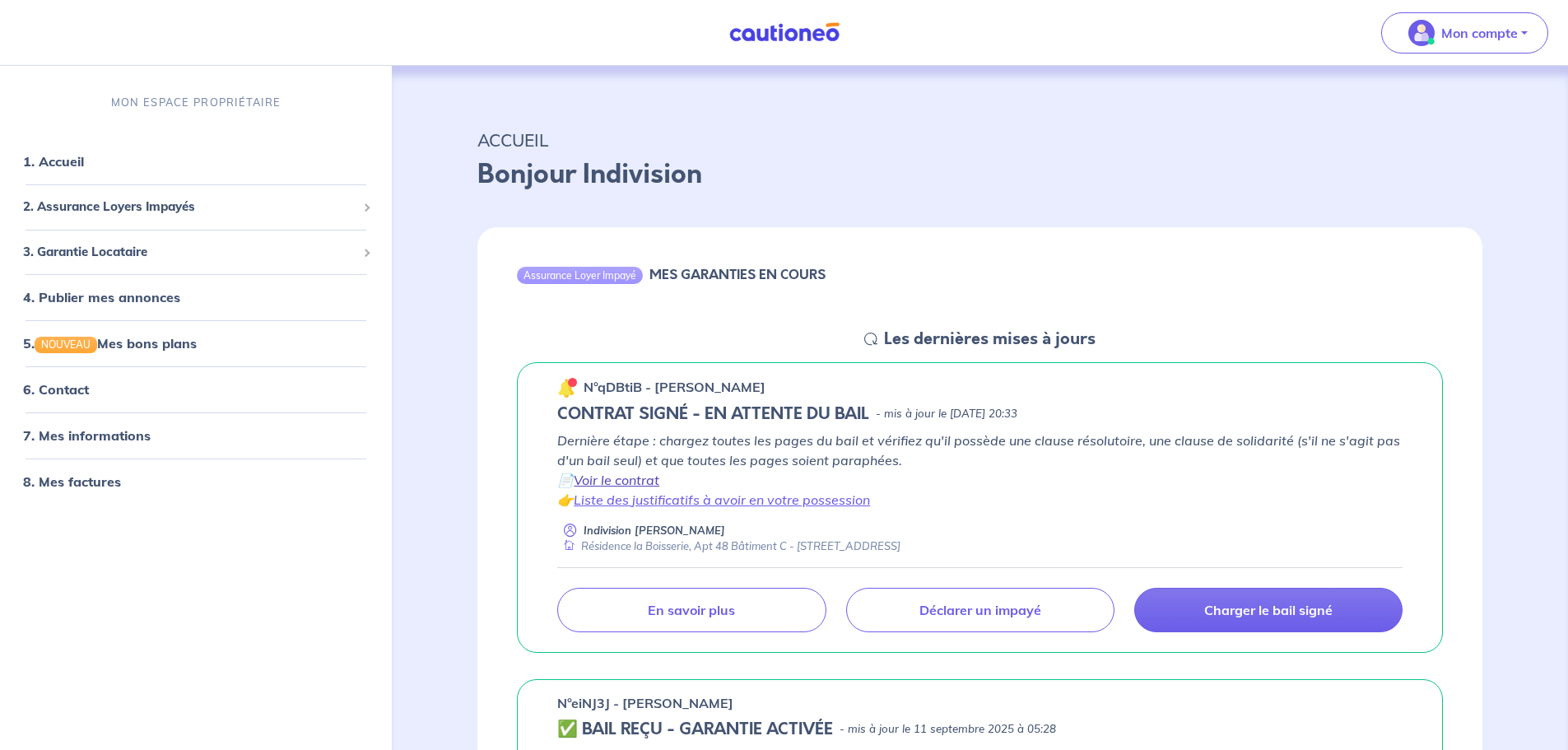
click at [628, 483] on link "Voir le contrat" at bounding box center [616, 480] width 86 height 17
click at [1256, 611] on p "Charger le bail signé" at bounding box center [1268, 609] width 129 height 17
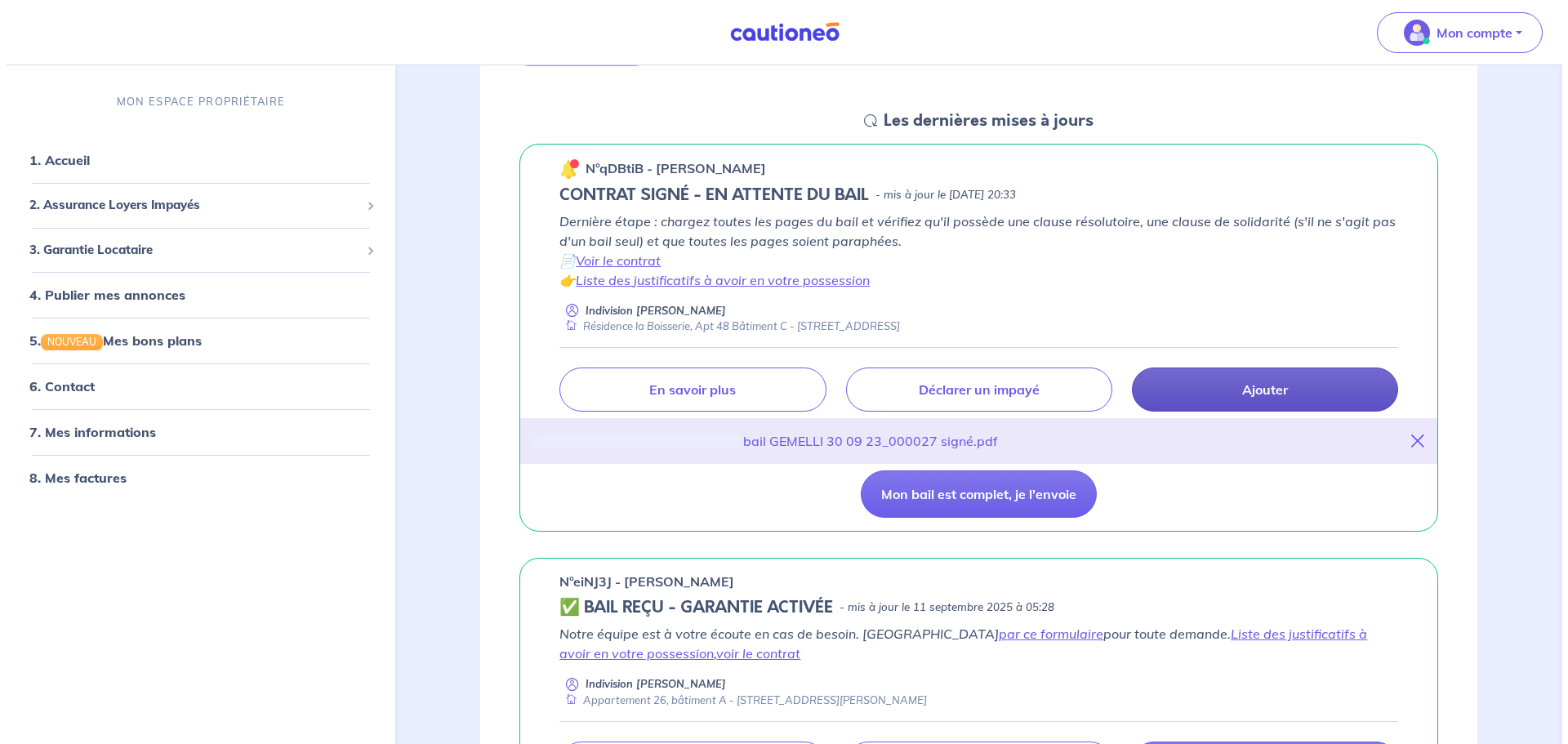
scroll to position [245, 0]
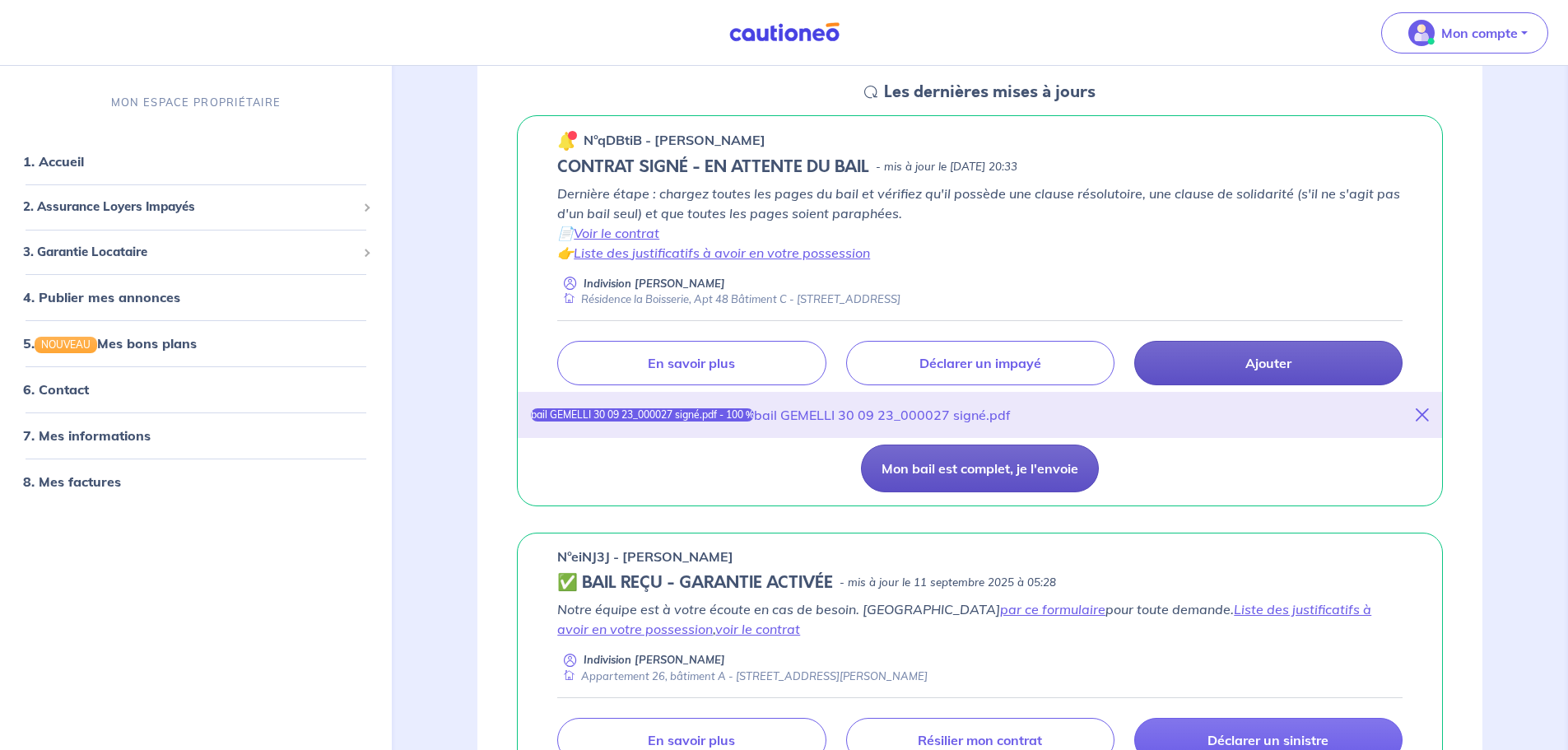
click at [1020, 472] on button "Mon bail est complet, je l'envoie" at bounding box center [980, 469] width 238 height 48
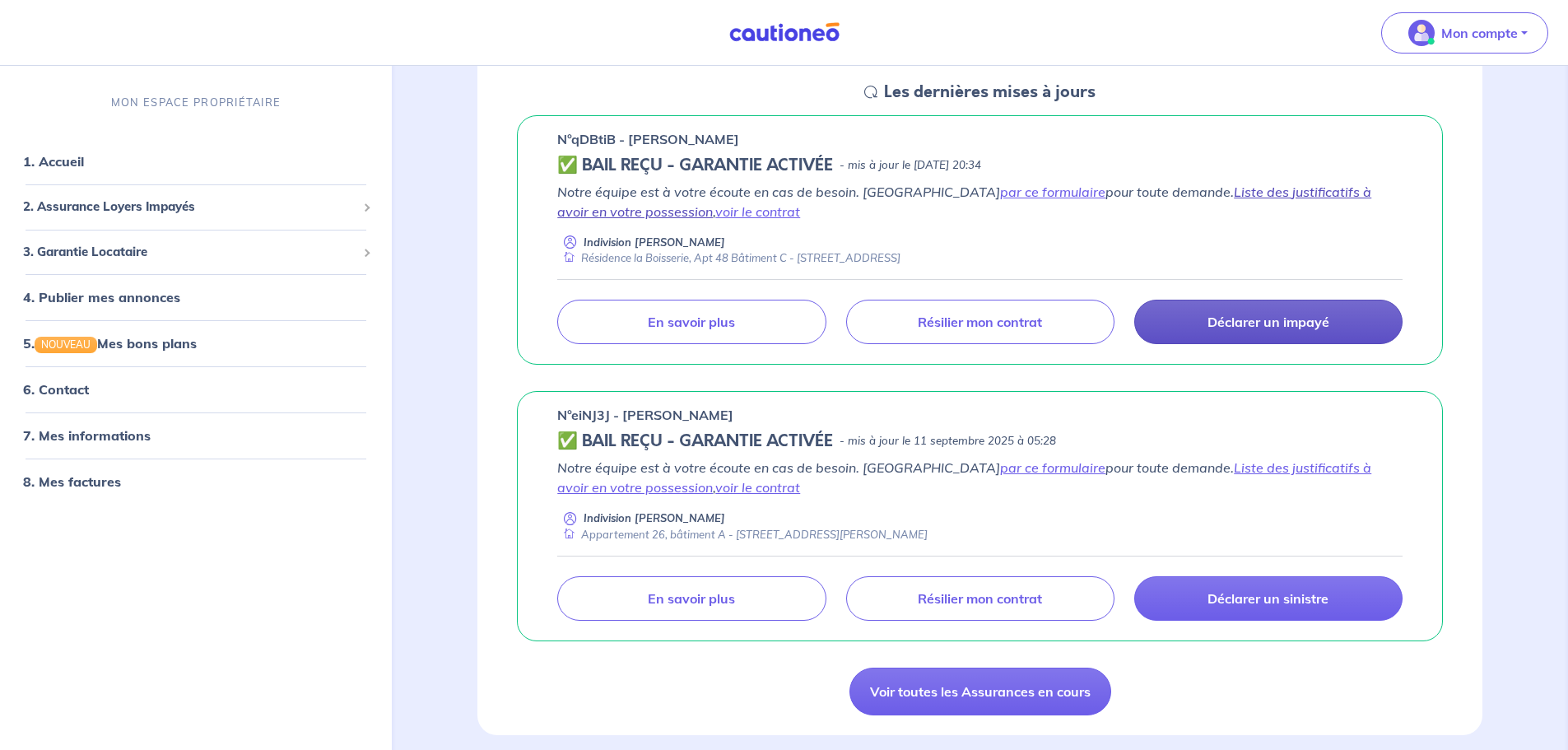
click at [1238, 196] on link "Liste des justificatifs à avoir en votre possession" at bounding box center [964, 201] width 813 height 36
click at [715, 212] on link "voir le contrat" at bounding box center [757, 211] width 85 height 17
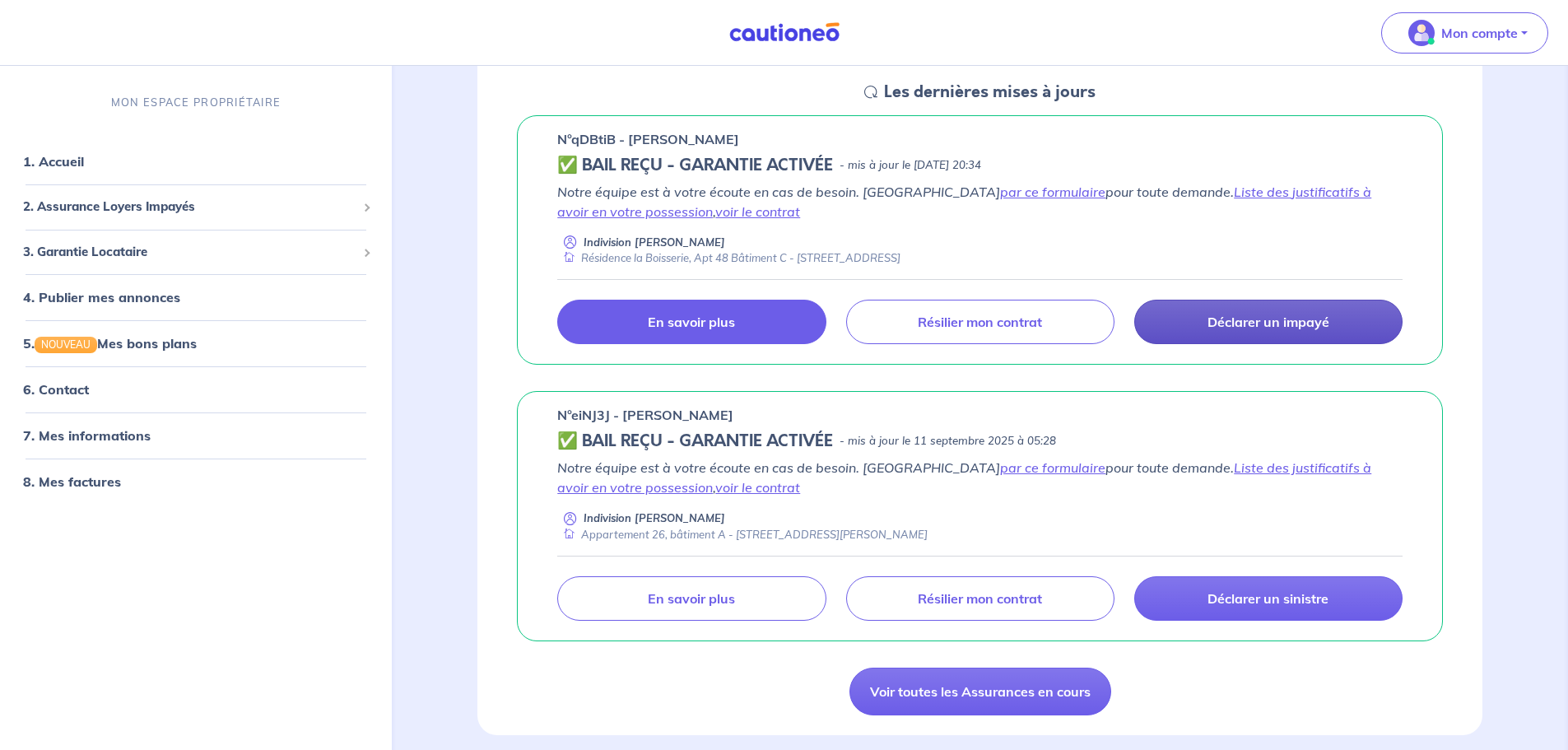
click at [713, 326] on p "En savoir plus" at bounding box center [692, 322] width 88 height 17
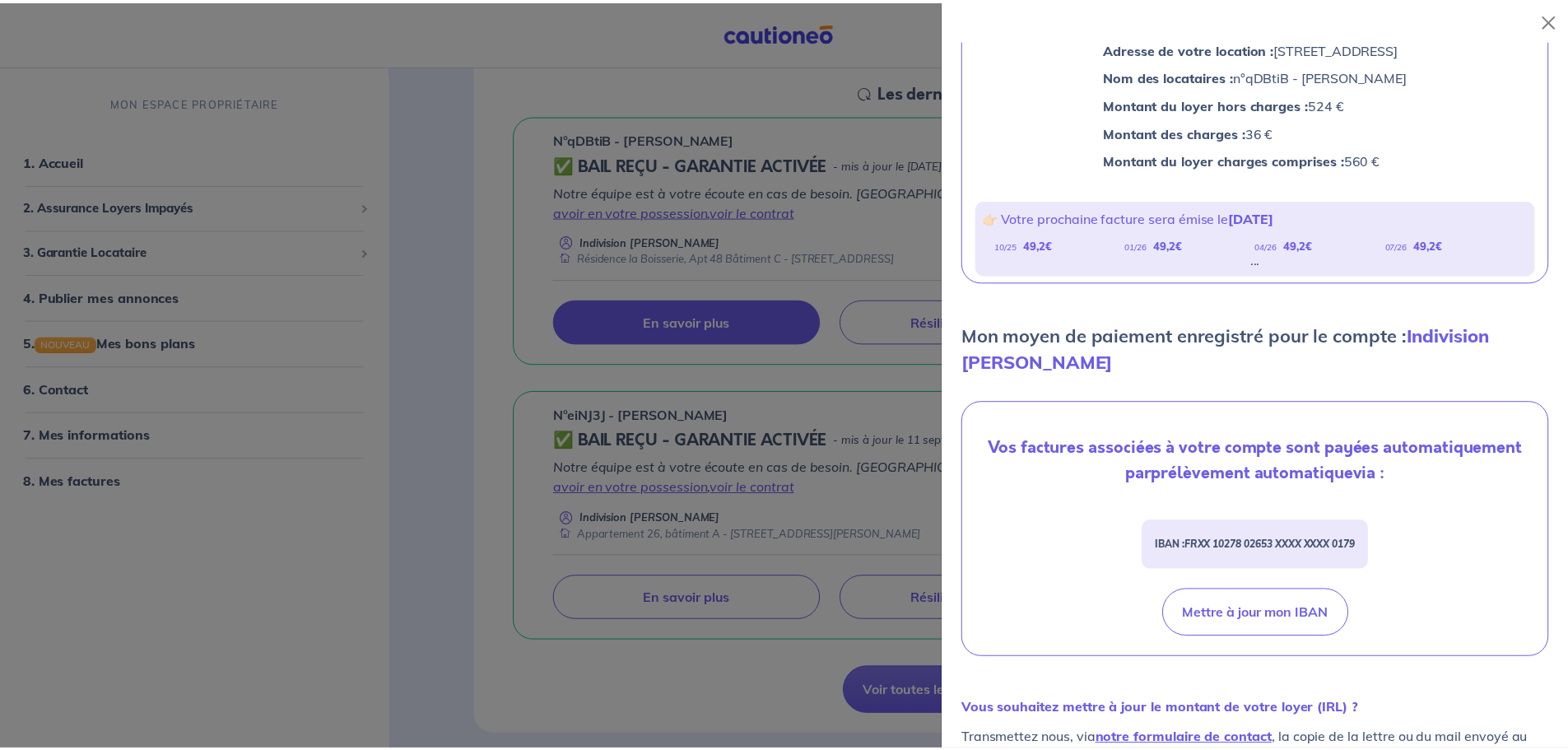
scroll to position [0, 0]
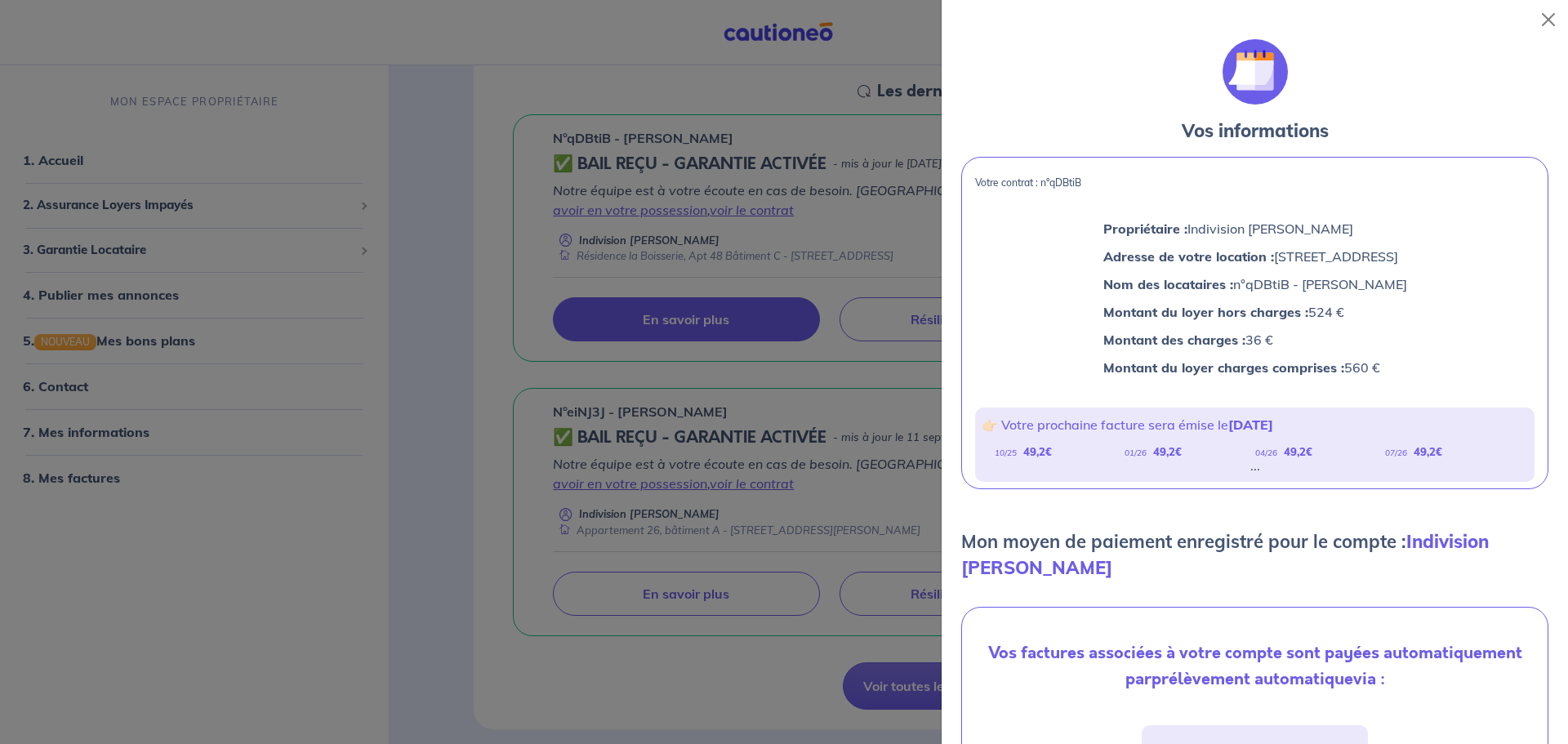
click at [431, 615] on div at bounding box center [784, 372] width 1568 height 744
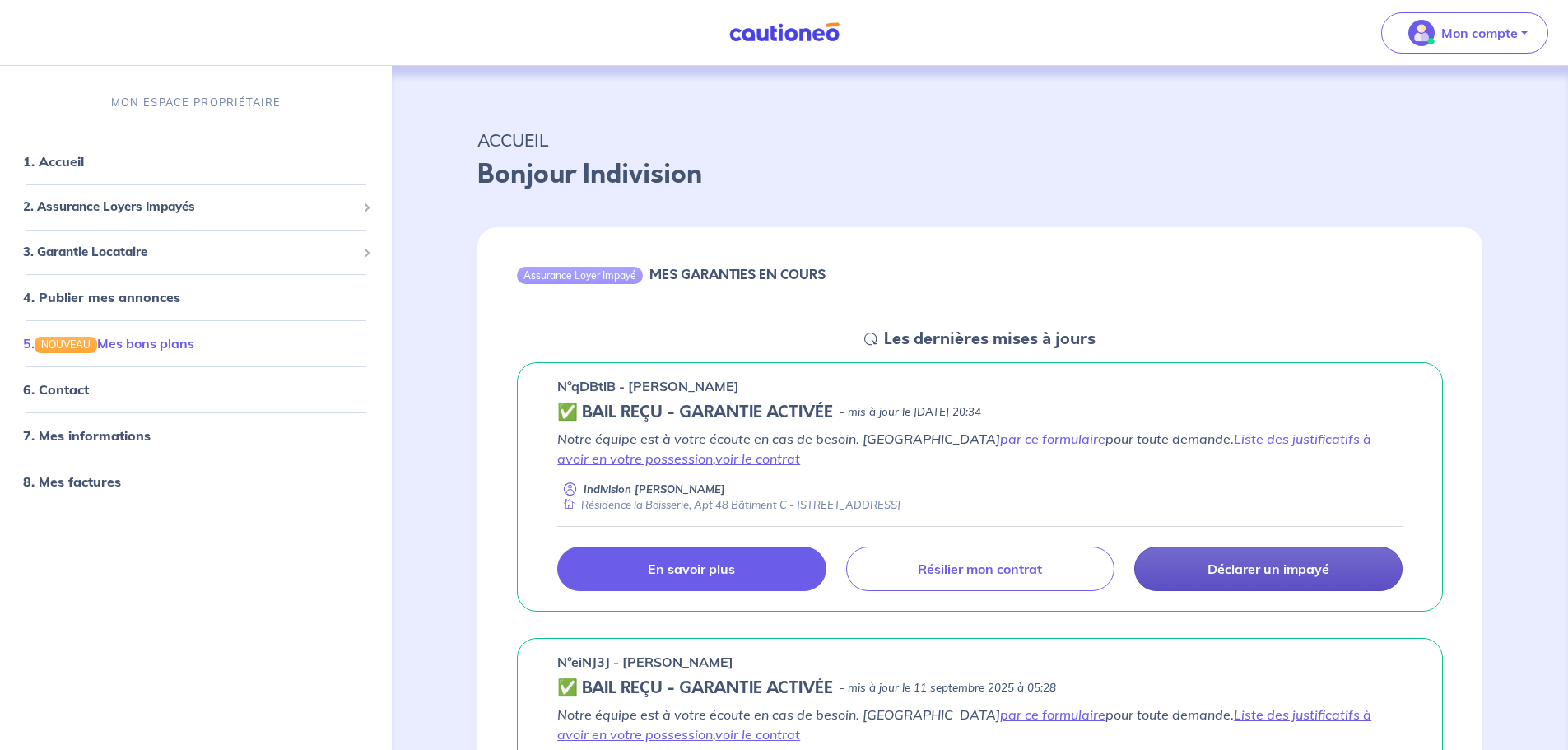
click at [120, 342] on link "5. NOUVEAU Mes bons plans" at bounding box center [109, 343] width 171 height 17
click at [89, 484] on link "8. Mes factures" at bounding box center [71, 482] width 96 height 17
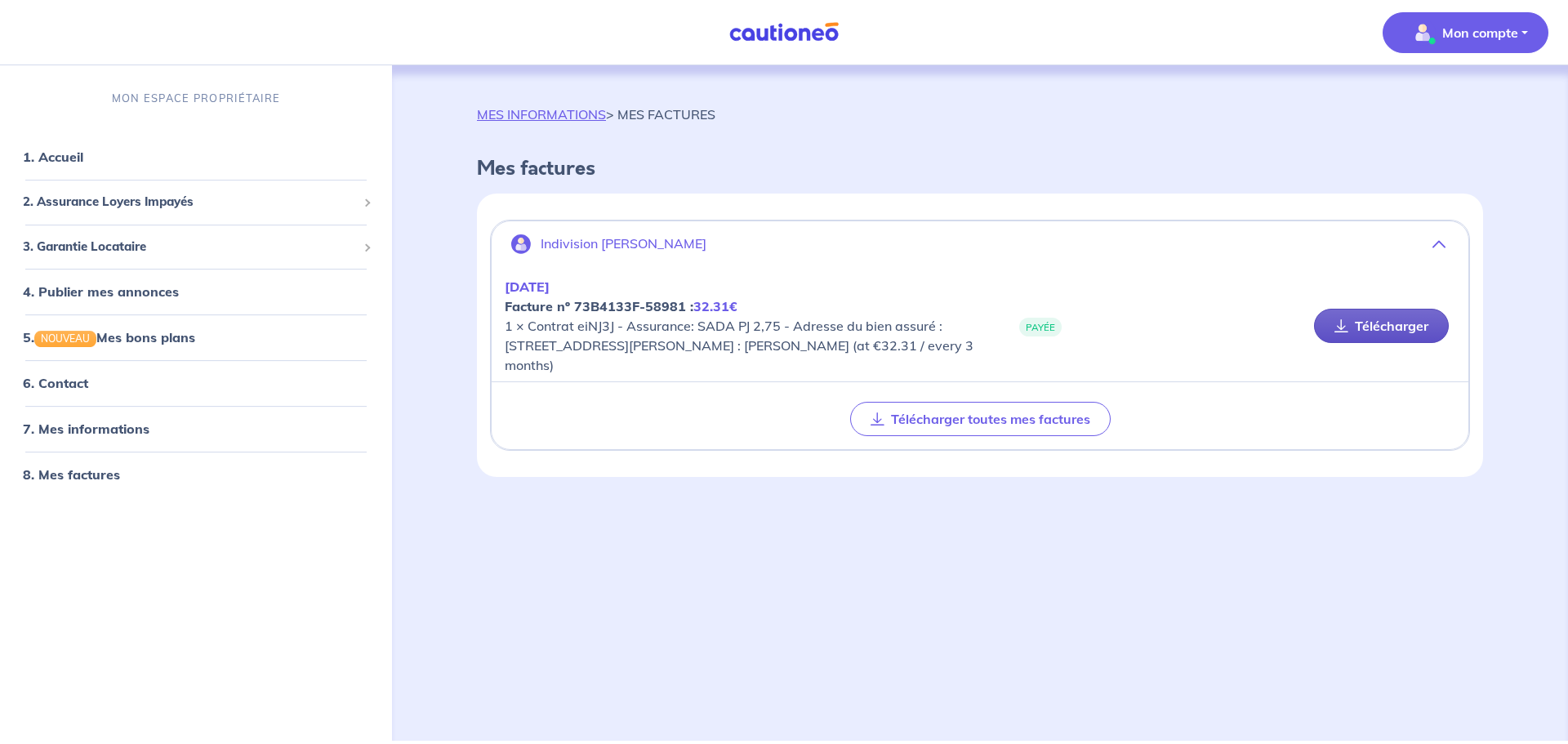
click at [1348, 327] on icon at bounding box center [1341, 326] width 14 height 13
click at [131, 300] on link "4. Publier mes annonces" at bounding box center [98, 291] width 151 height 17
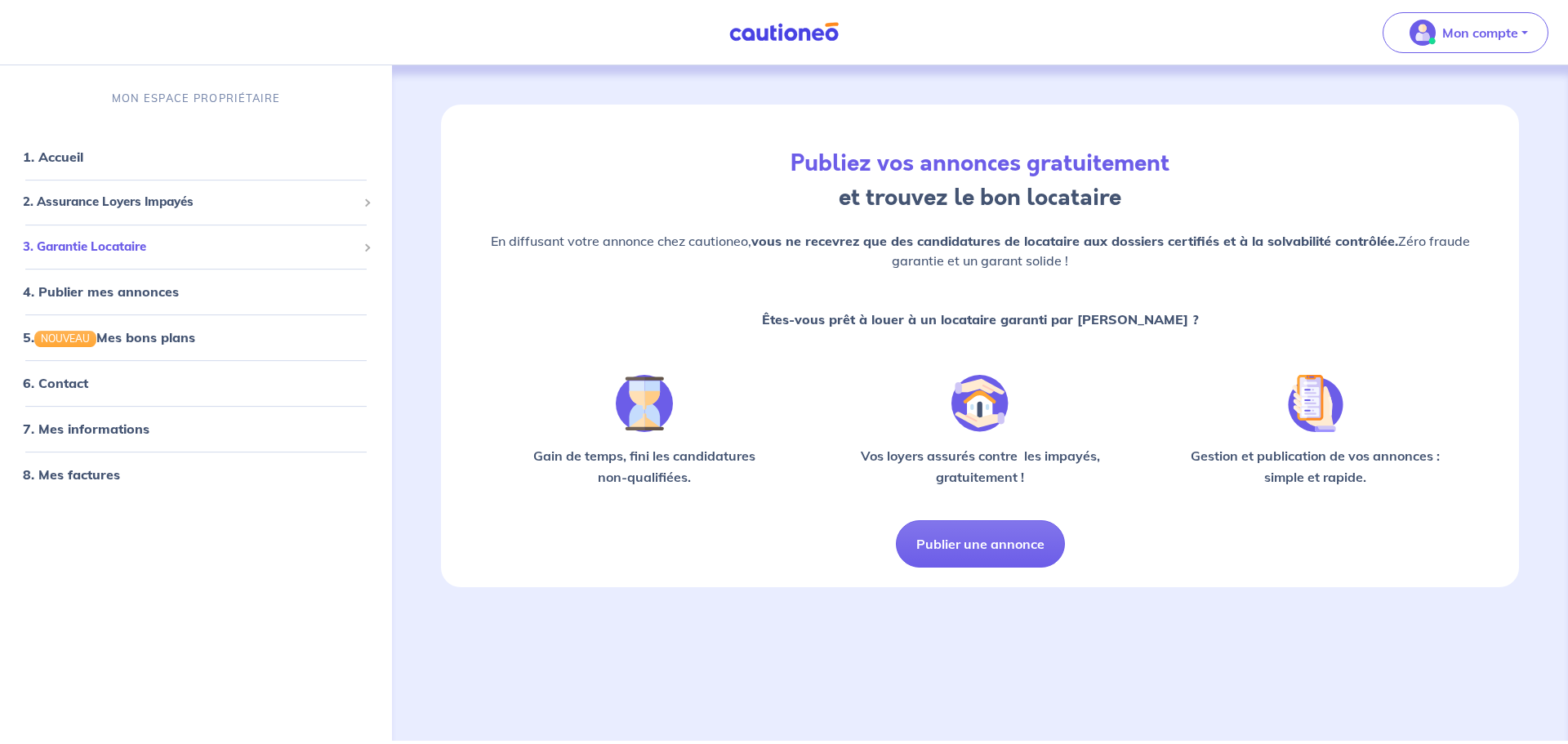
click at [125, 240] on span "3. Garantie Locataire" at bounding box center [190, 246] width 334 height 19
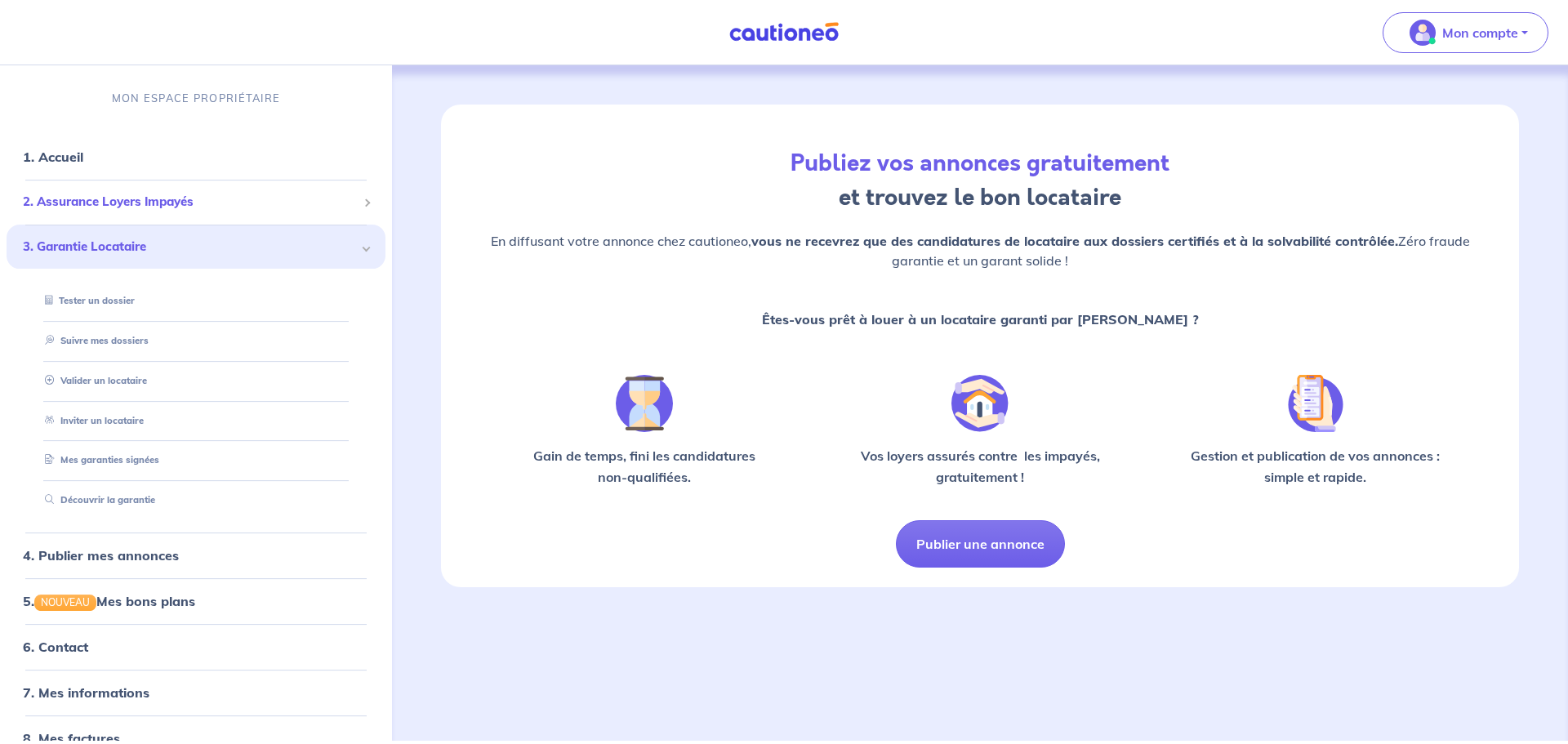
click at [138, 203] on span "2. Assurance Loyers Impayés" at bounding box center [190, 202] width 334 height 19
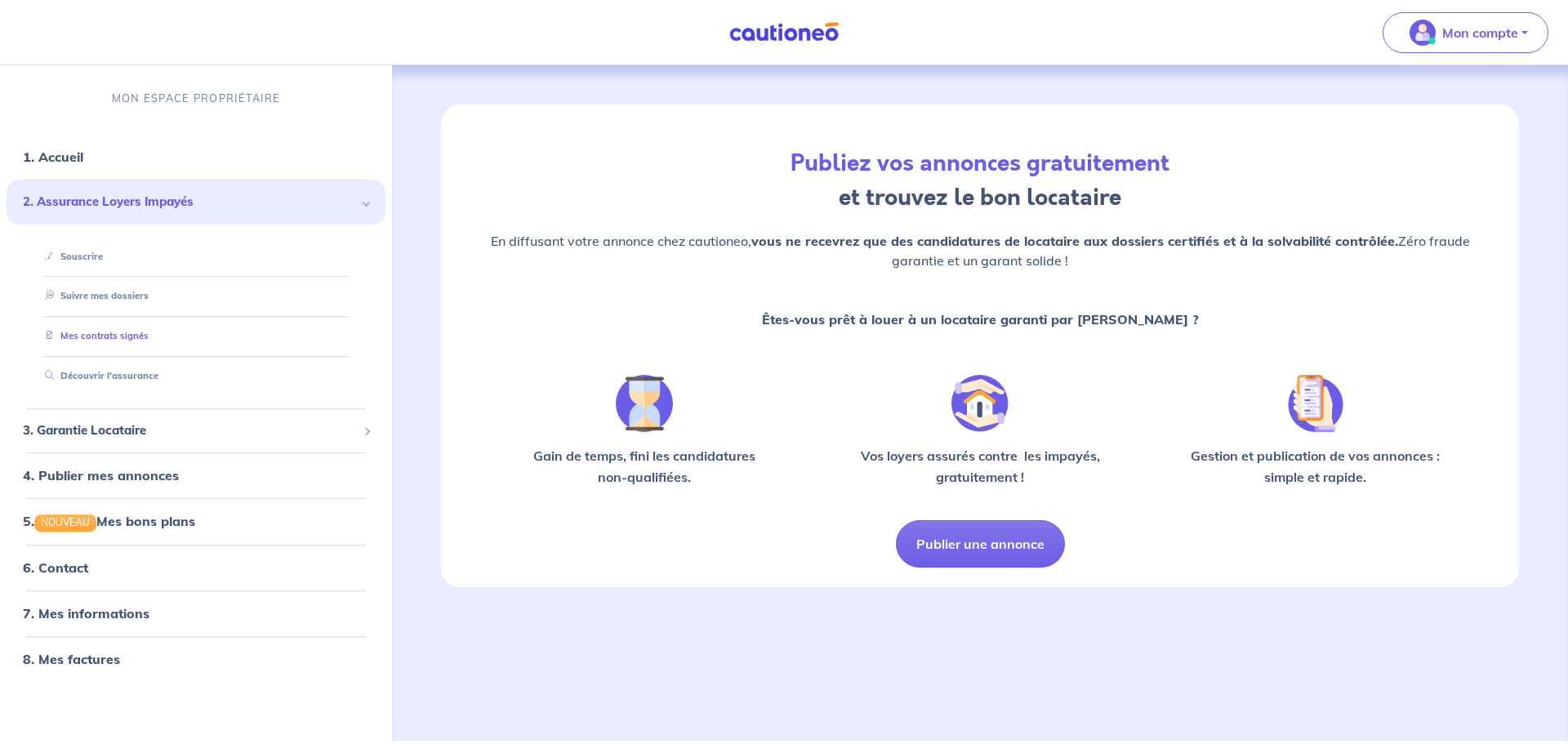
click at [99, 339] on link "Mes contrats signés" at bounding box center [93, 336] width 110 height 12
